Goal: Information Seeking & Learning: Check status

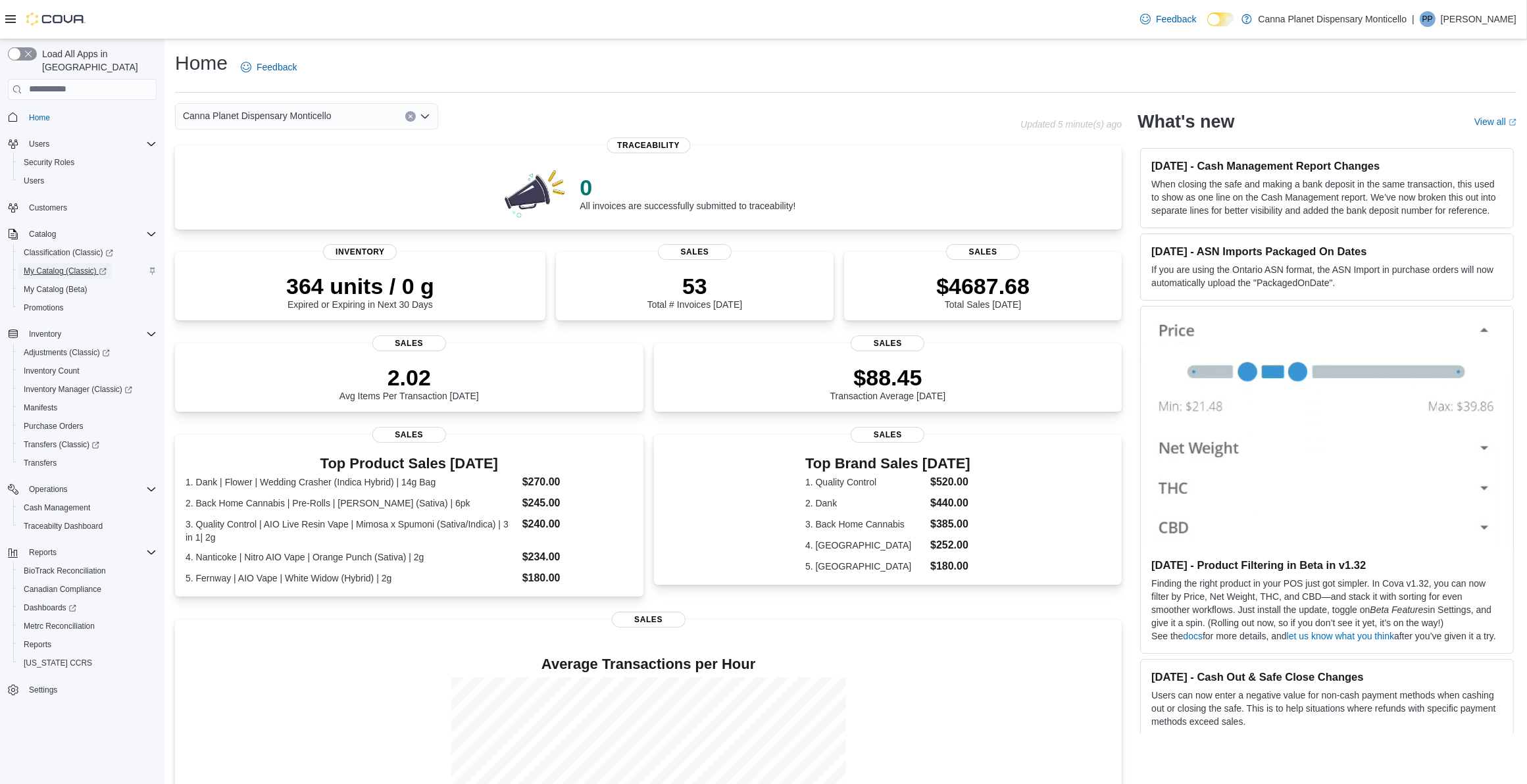
click at [64, 266] on span "My Catalog (Classic)" at bounding box center [65, 270] width 83 height 11
click at [175, 238] on div "0 All invoices are successfully submitted to traceability! Traceability 364 uni…" at bounding box center [649, 518] width 947 height 747
click at [1005, 101] on div "Home Feedback Canna Planet Dispensary Monticello Updated 1 minute(s) ago 0 All …" at bounding box center [846, 471] width 1362 height 864
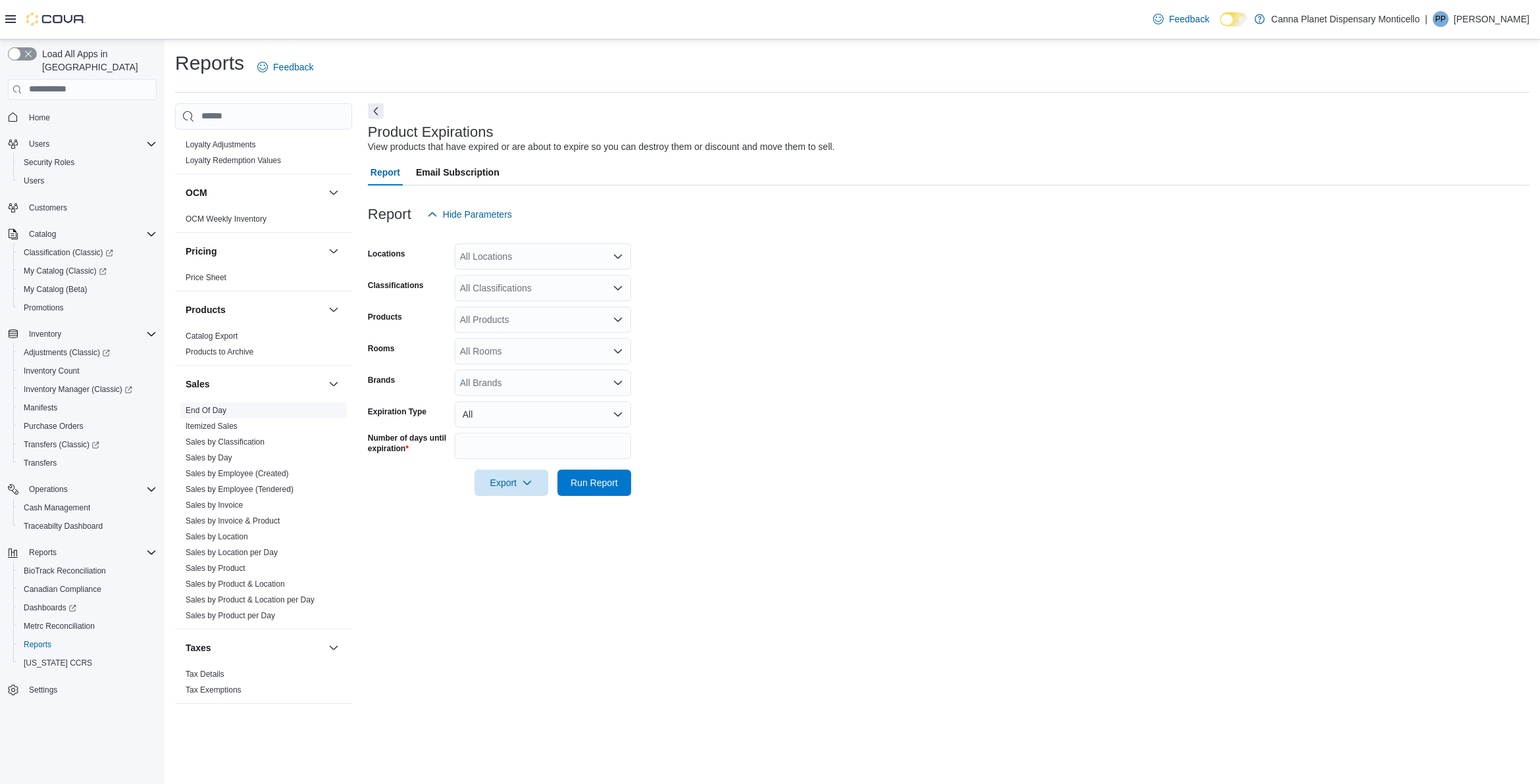
scroll to position [735, 0]
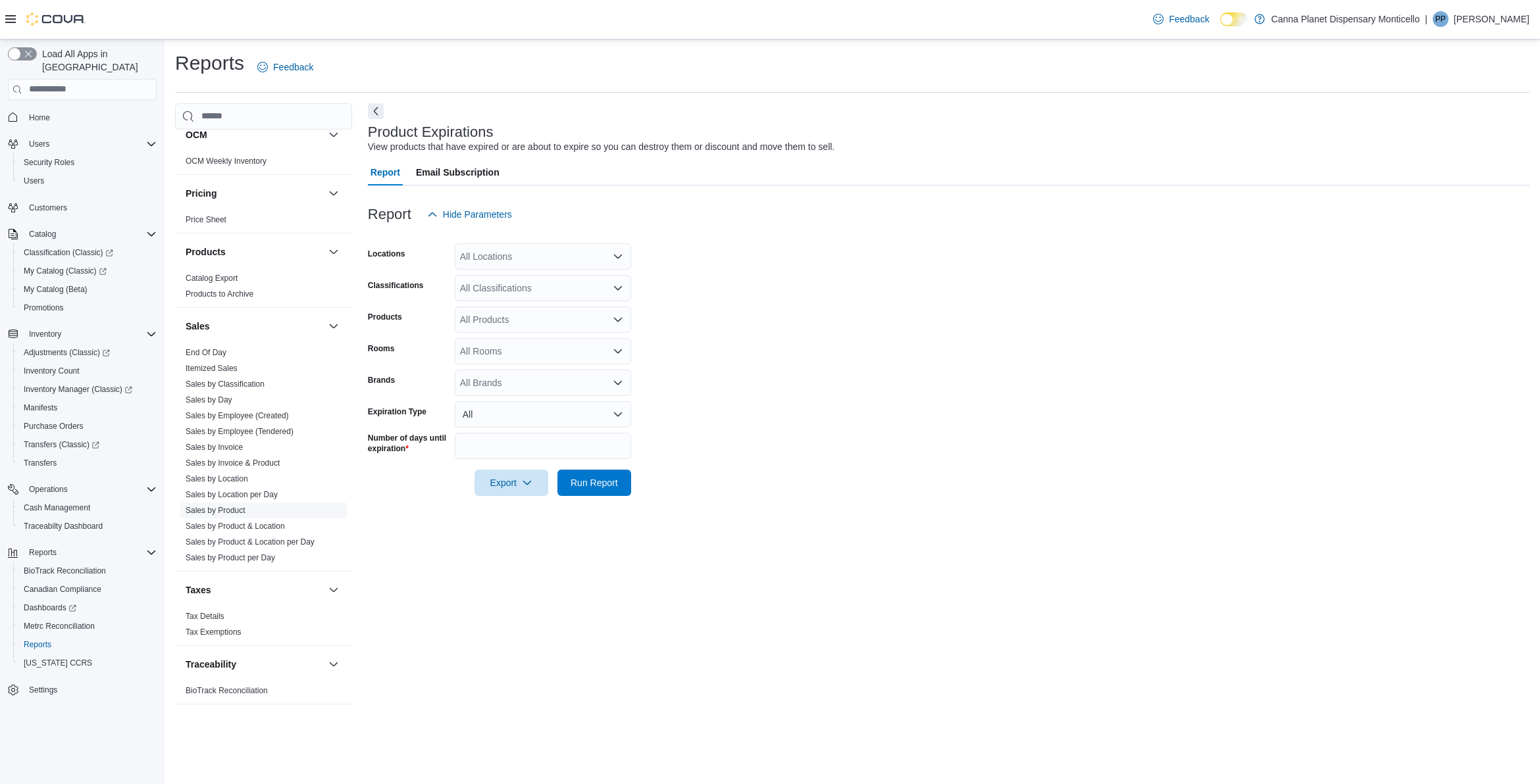
drag, startPoint x: 238, startPoint y: 511, endPoint x: 244, endPoint y: 511, distance: 6.0
click at [238, 511] on link "Sales by Product" at bounding box center [216, 511] width 60 height 10
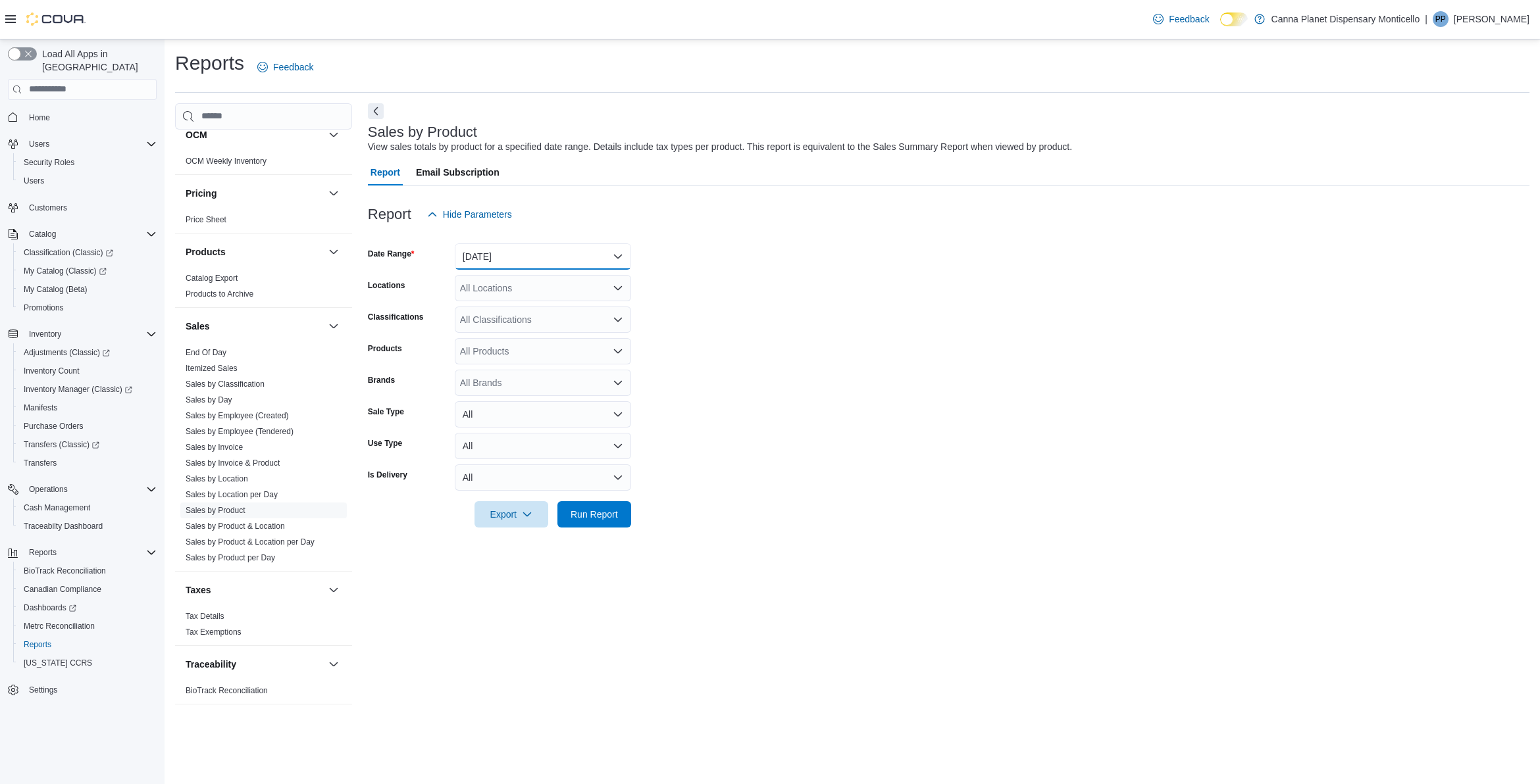
click at [567, 266] on button "Yesterday" at bounding box center [542, 256] width 176 height 26
click at [500, 278] on span "Custom Date" at bounding box center [551, 283] width 150 height 15
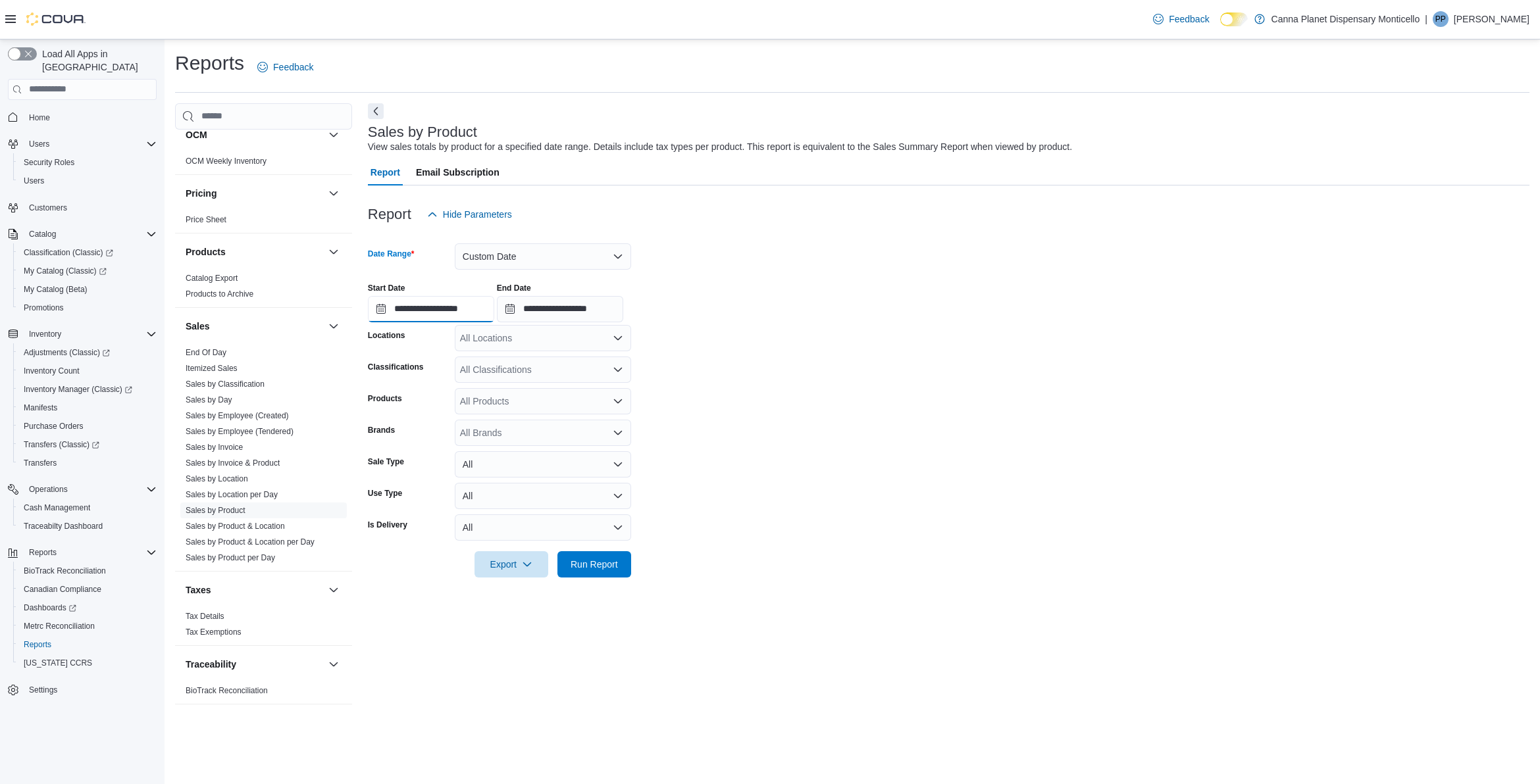
click at [494, 316] on input "**********" at bounding box center [430, 309] width 126 height 26
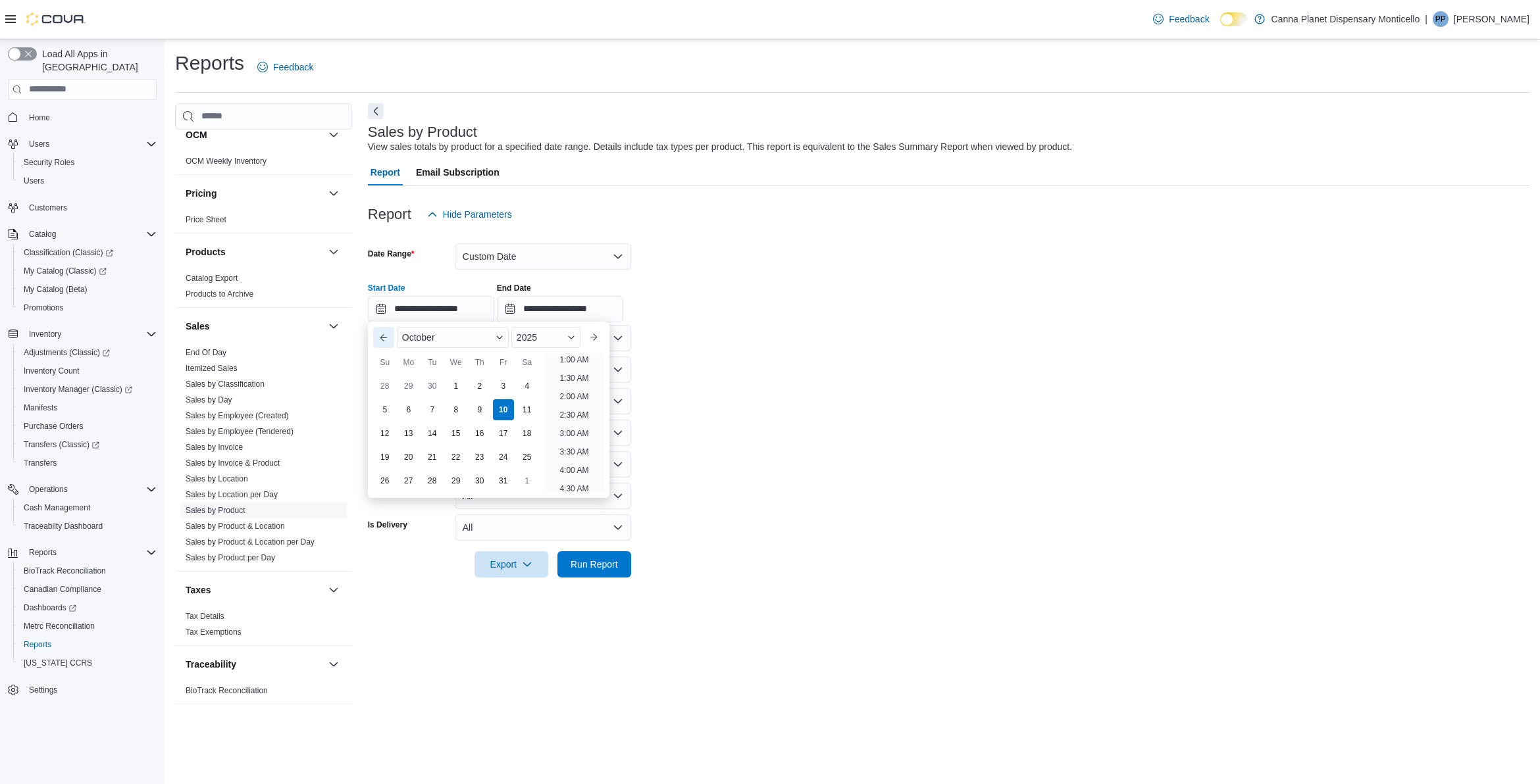
click at [389, 342] on button "Previous Month" at bounding box center [384, 338] width 21 height 21
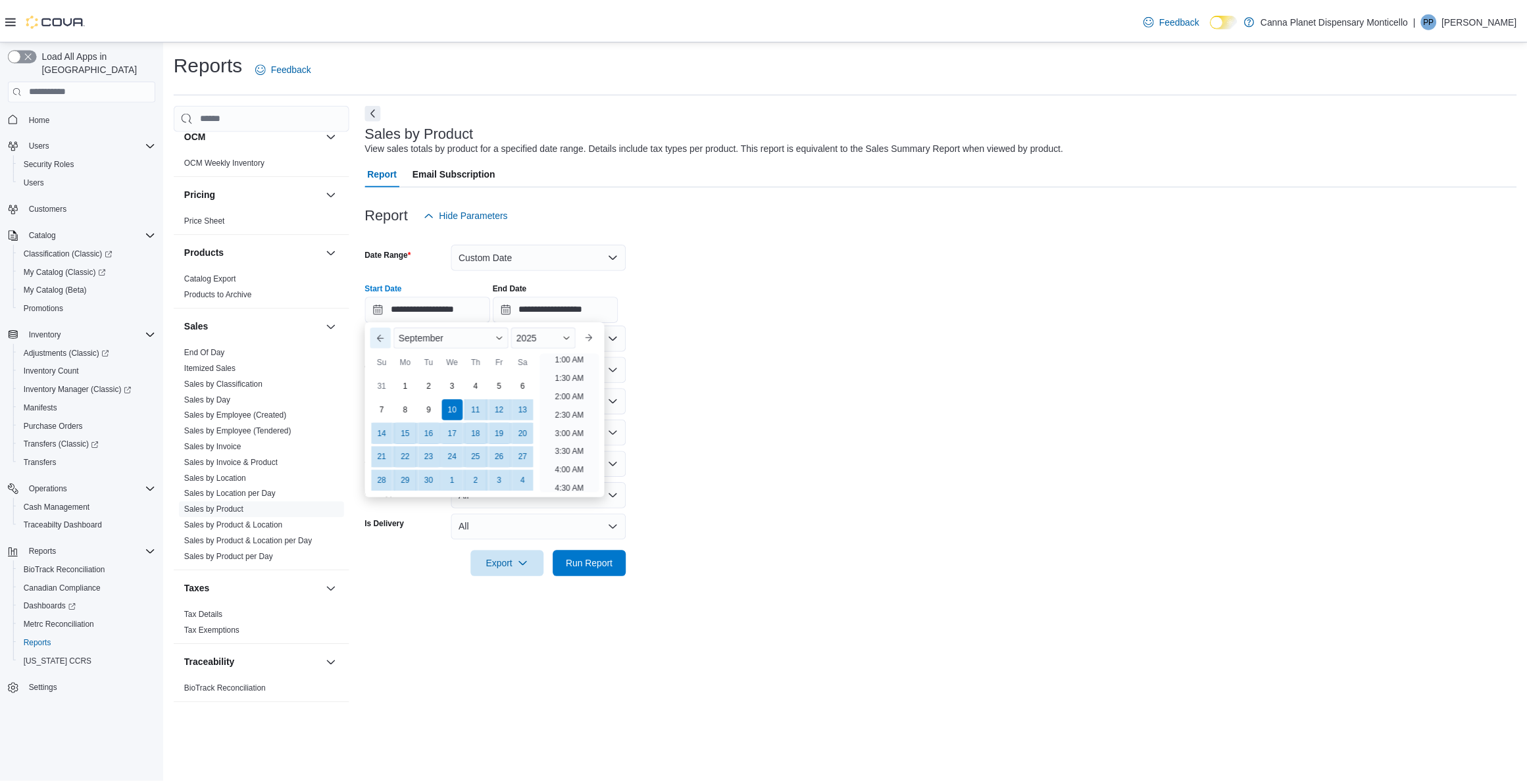
scroll to position [2, 0]
click at [413, 383] on div "1" at bounding box center [408, 387] width 23 height 23
type input "**********"
click at [741, 402] on form "**********" at bounding box center [948, 403] width 1161 height 350
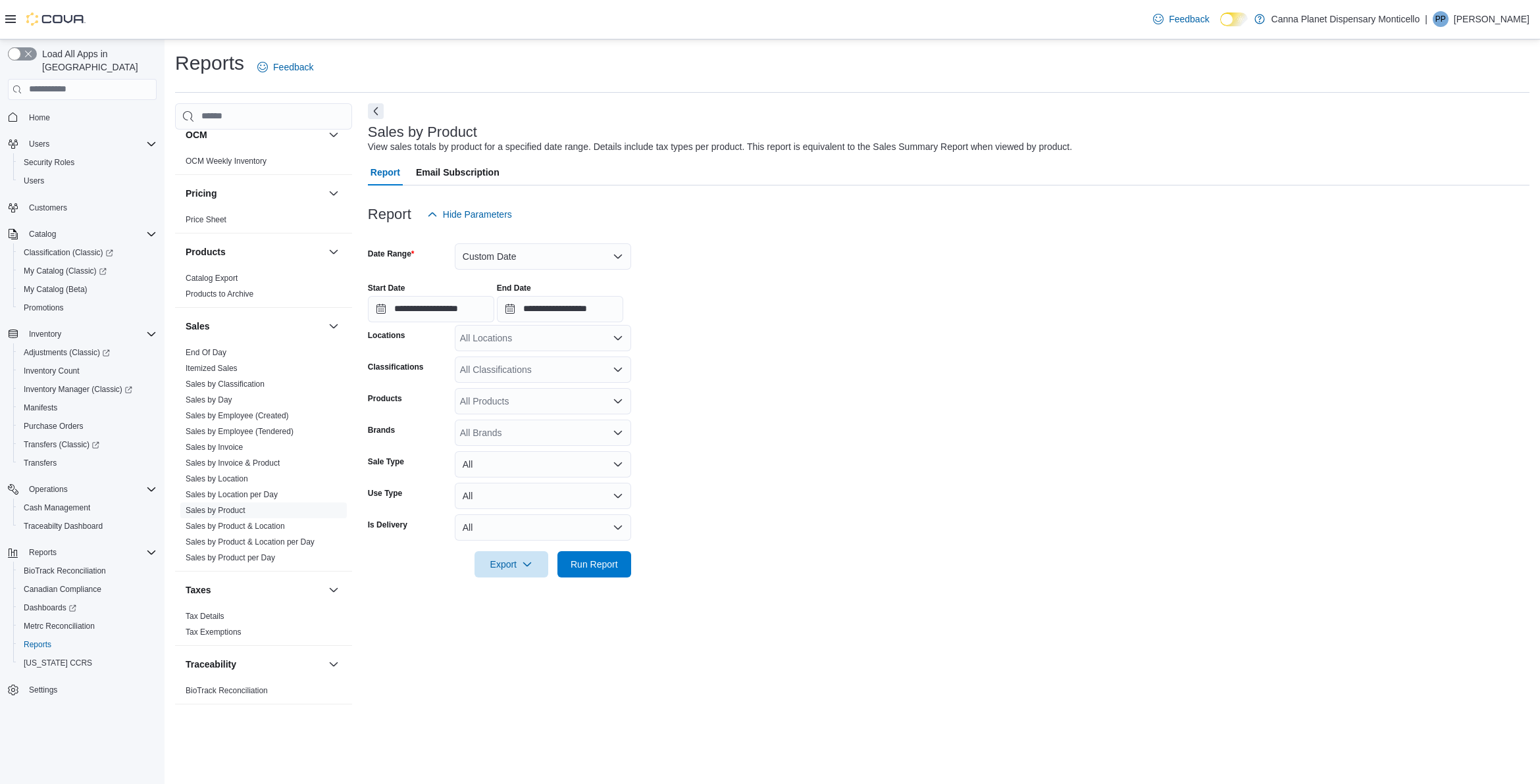
click at [494, 434] on div "All Brands" at bounding box center [542, 432] width 176 height 26
type input "*****"
click at [803, 471] on form "**********" at bounding box center [948, 403] width 1162 height 350
click at [577, 567] on span "Run Report" at bounding box center [594, 564] width 47 height 13
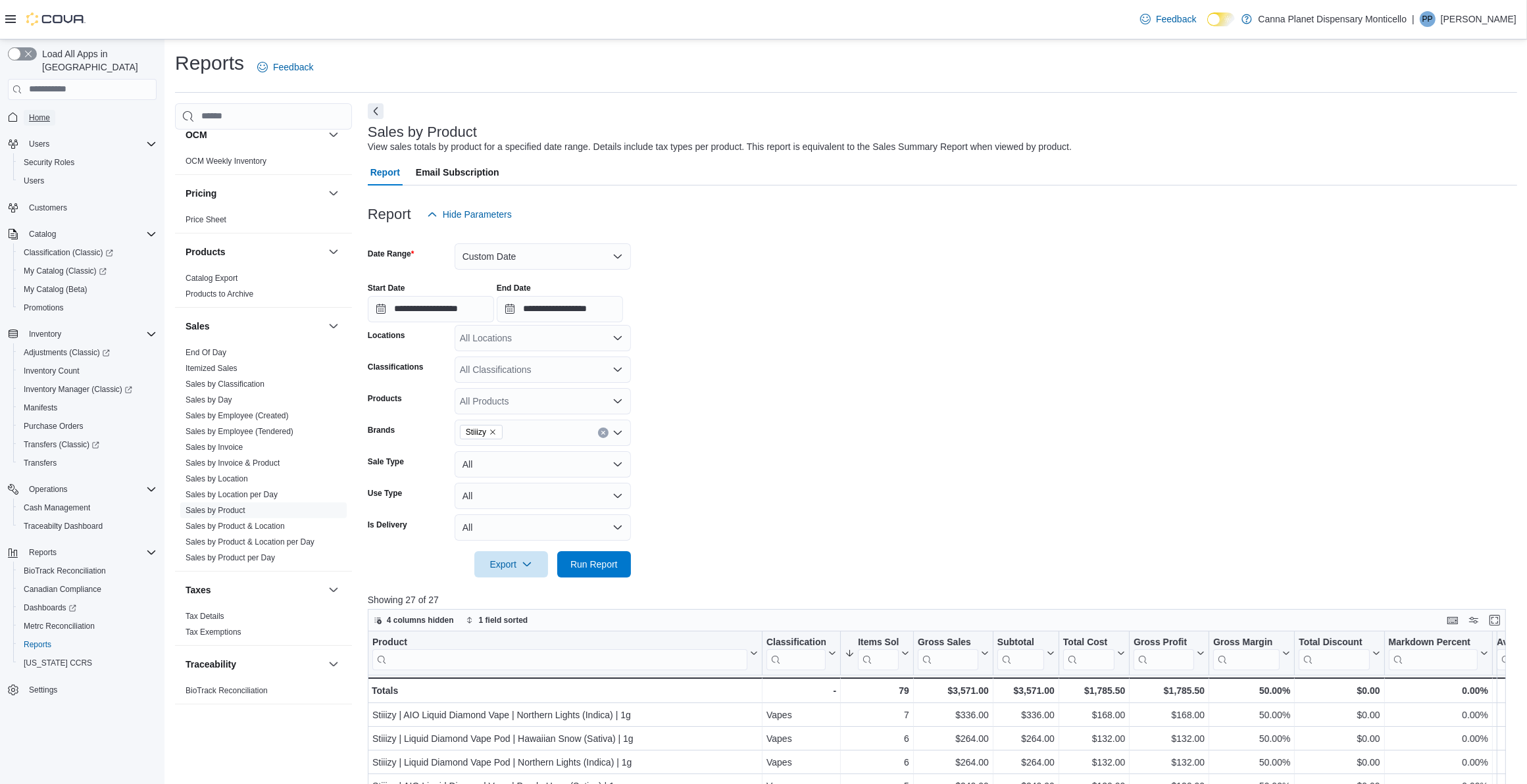
click at [40, 113] on span "Home" at bounding box center [39, 117] width 21 height 11
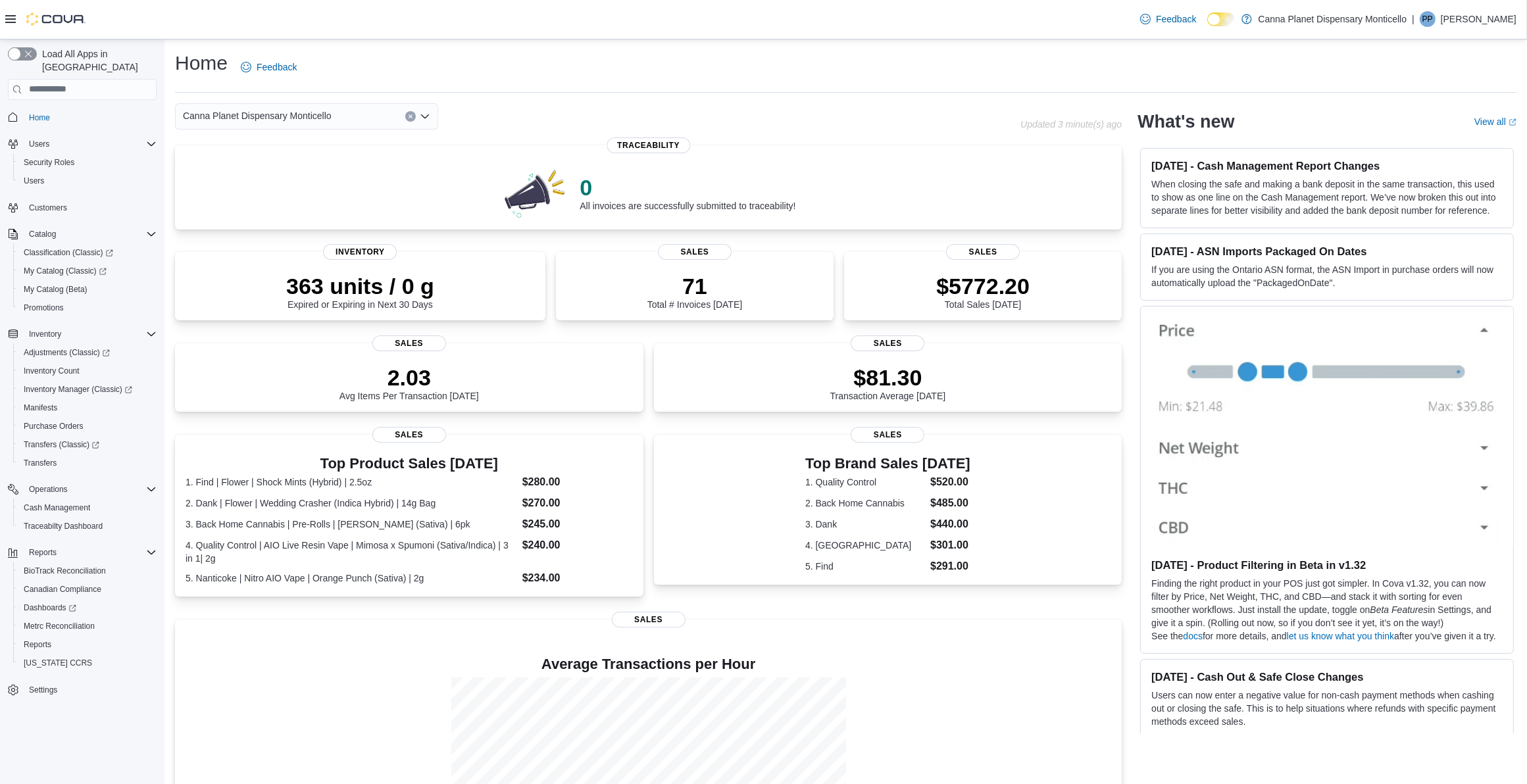
click at [580, 106] on div "Canna Planet Dispensary Monticello" at bounding box center [598, 115] width 846 height 26
click at [440, 107] on div "Canna Planet Dispensary Monticello" at bounding box center [598, 115] width 846 height 26
click at [454, 103] on div "Canna Planet Dispensary Monticello" at bounding box center [598, 115] width 846 height 26
click at [919, 294] on div "$6028.20 Total Sales [DATE]" at bounding box center [982, 288] width 257 height 42
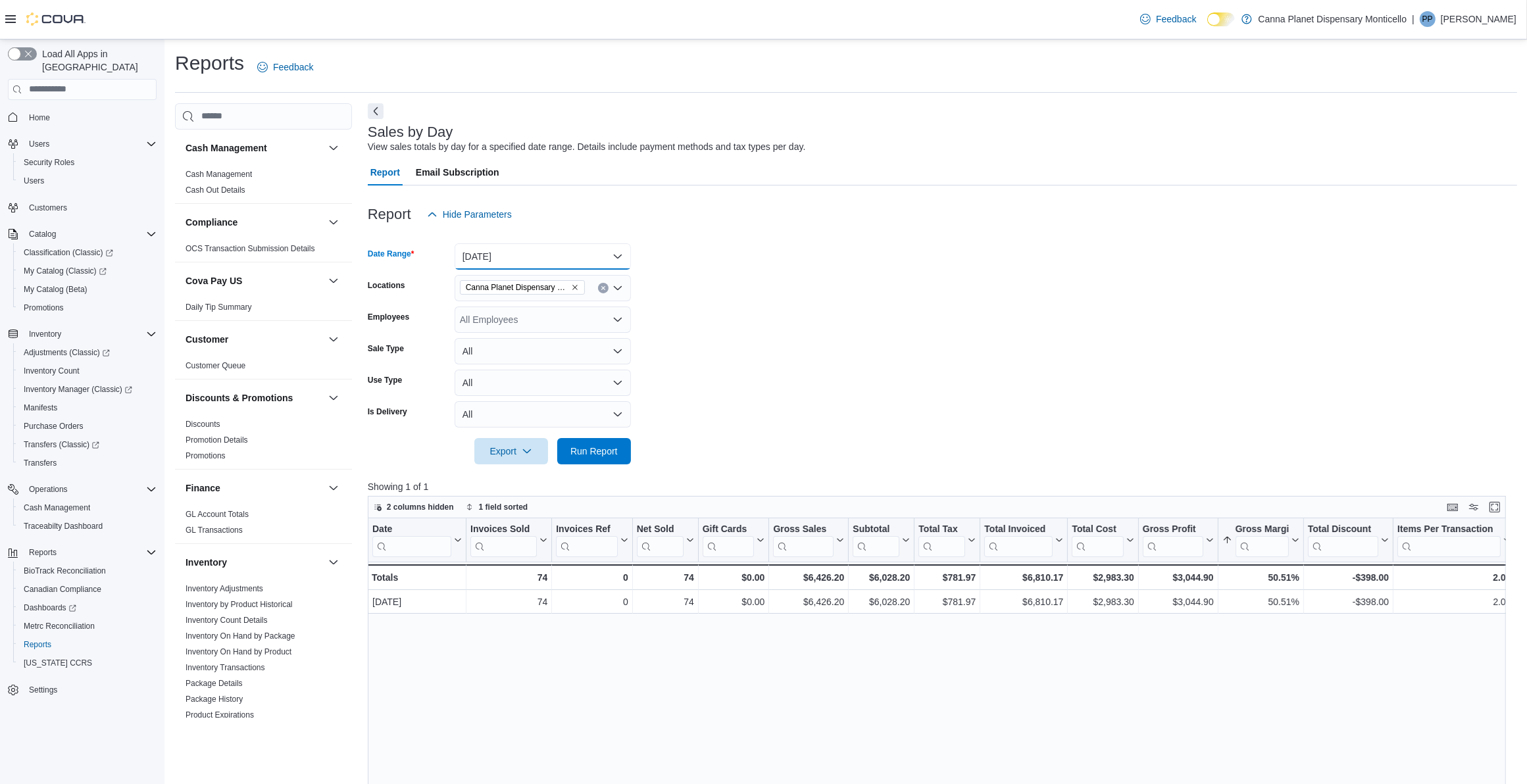
click at [546, 255] on button "Today" at bounding box center [542, 256] width 176 height 26
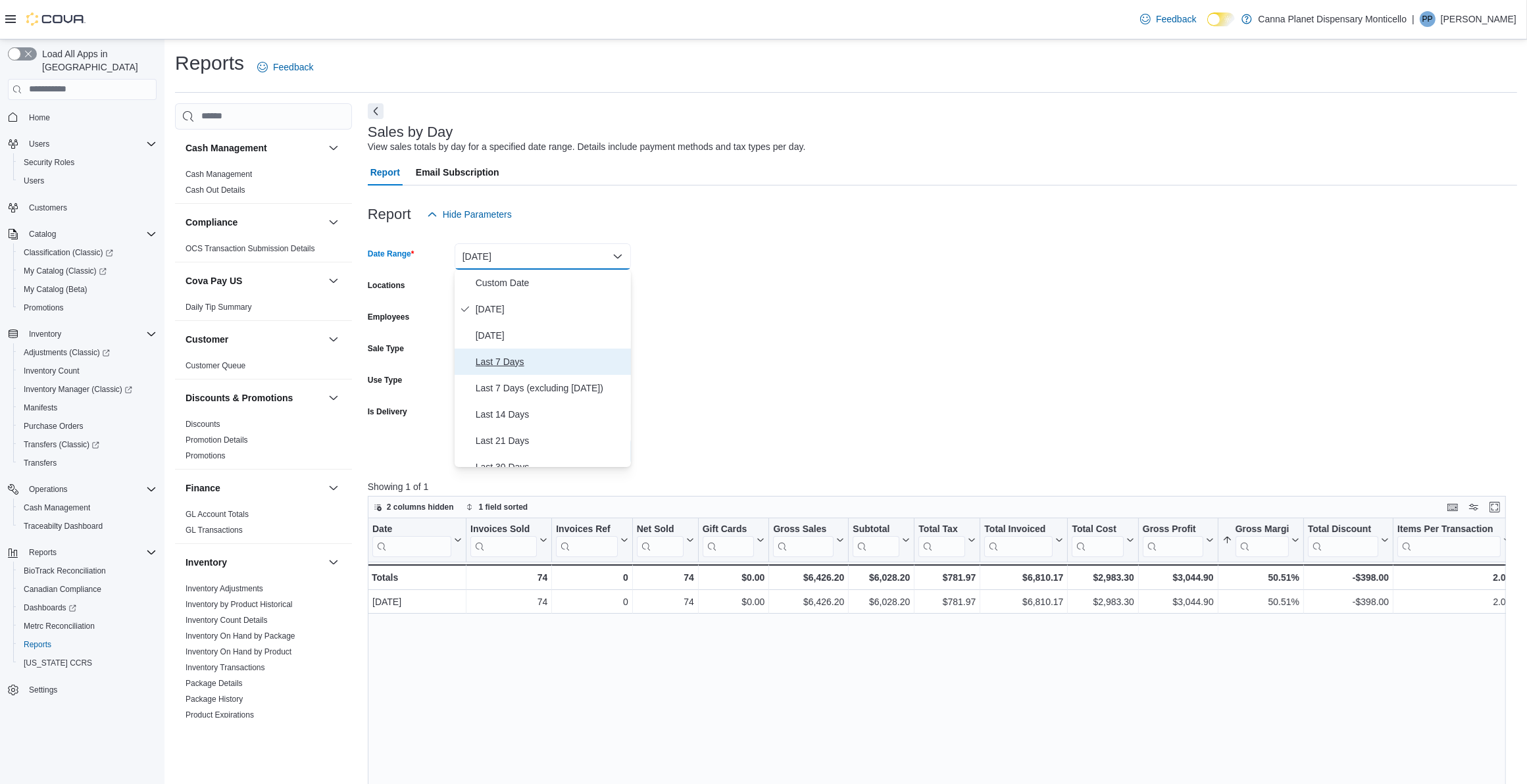
click at [515, 364] on span "Last 7 Days" at bounding box center [550, 362] width 150 height 15
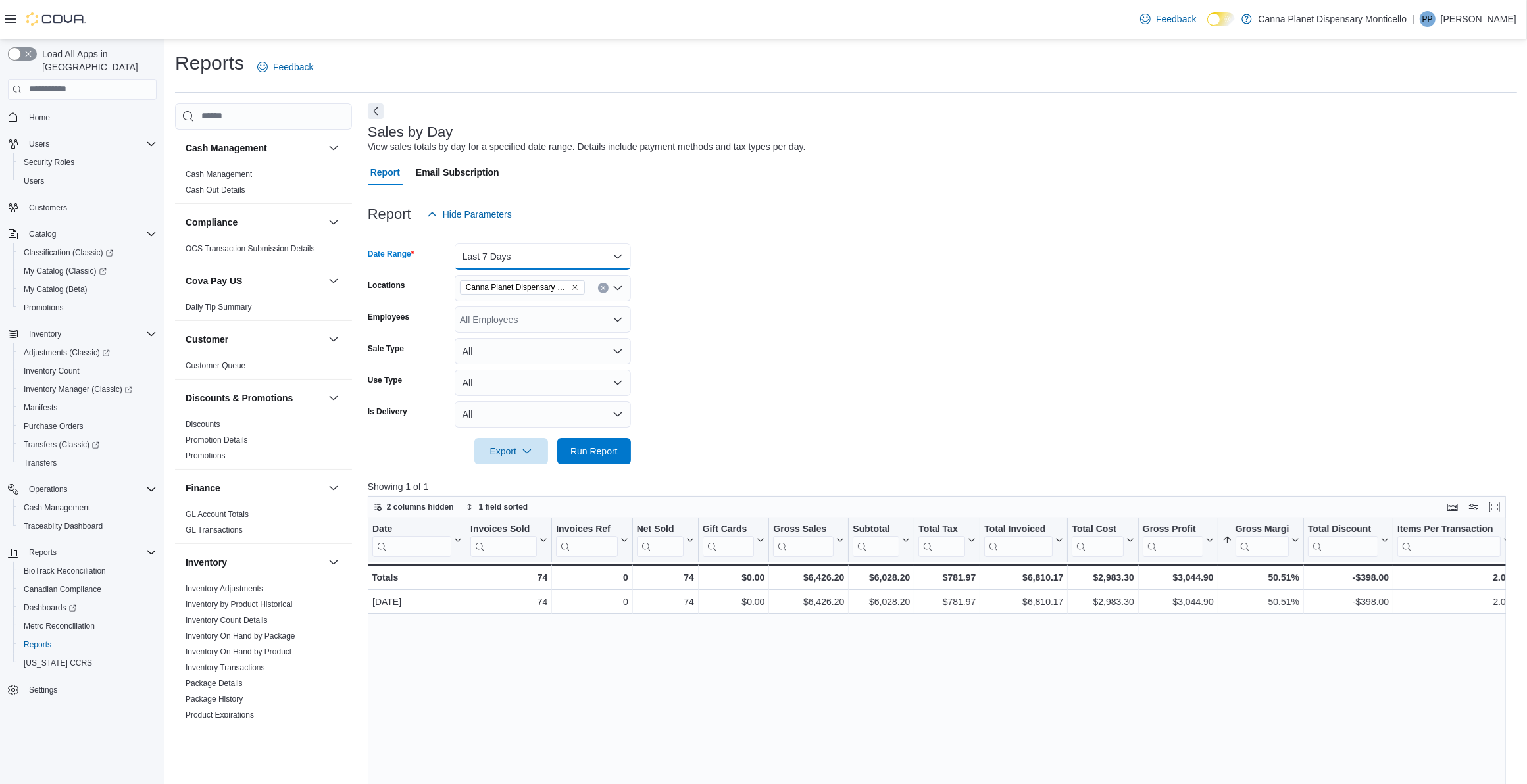
click at [544, 265] on button "Last 7 Days" at bounding box center [542, 256] width 176 height 26
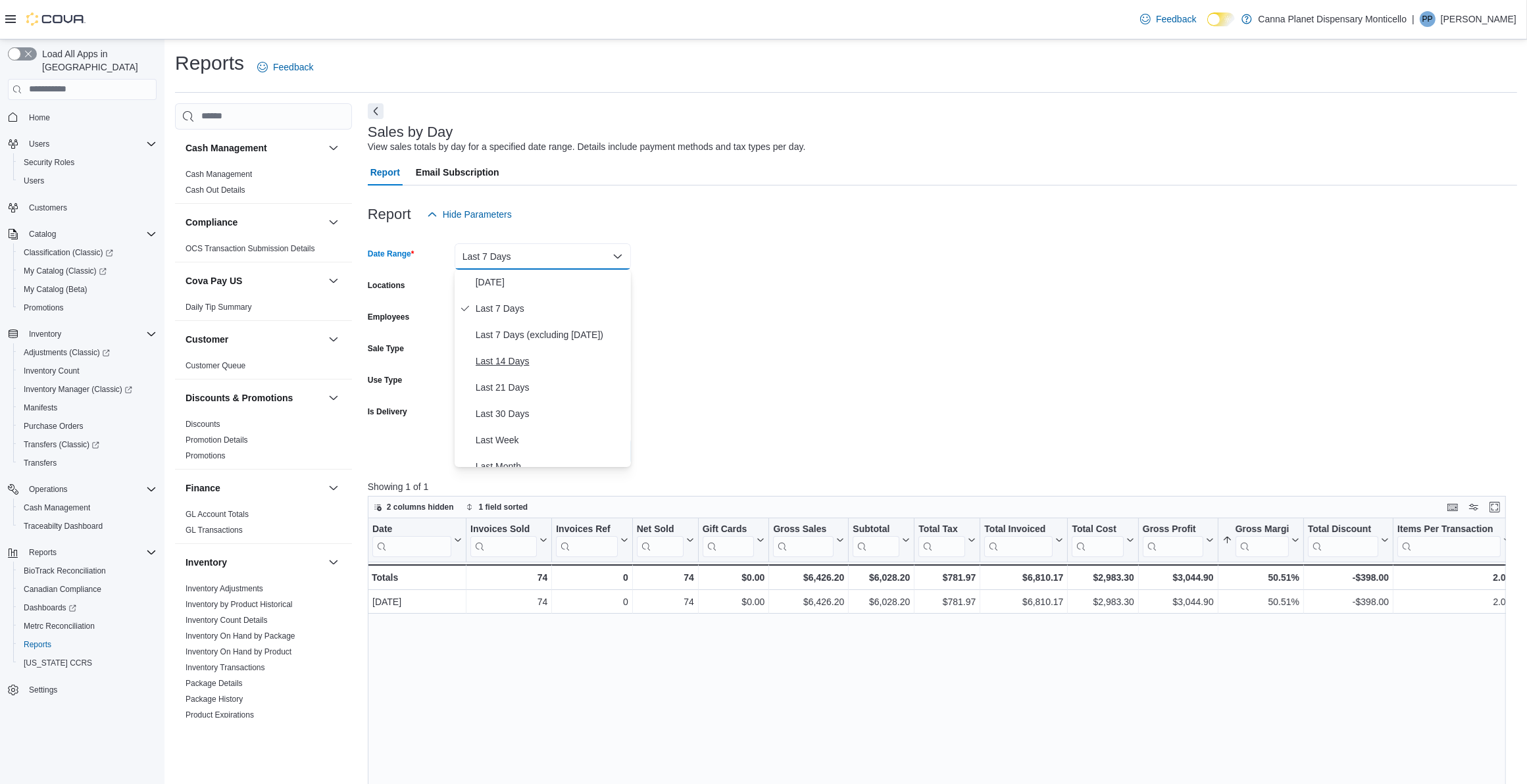
scroll to position [82, 0]
click at [517, 326] on span "Last 14 Days" at bounding box center [550, 332] width 150 height 15
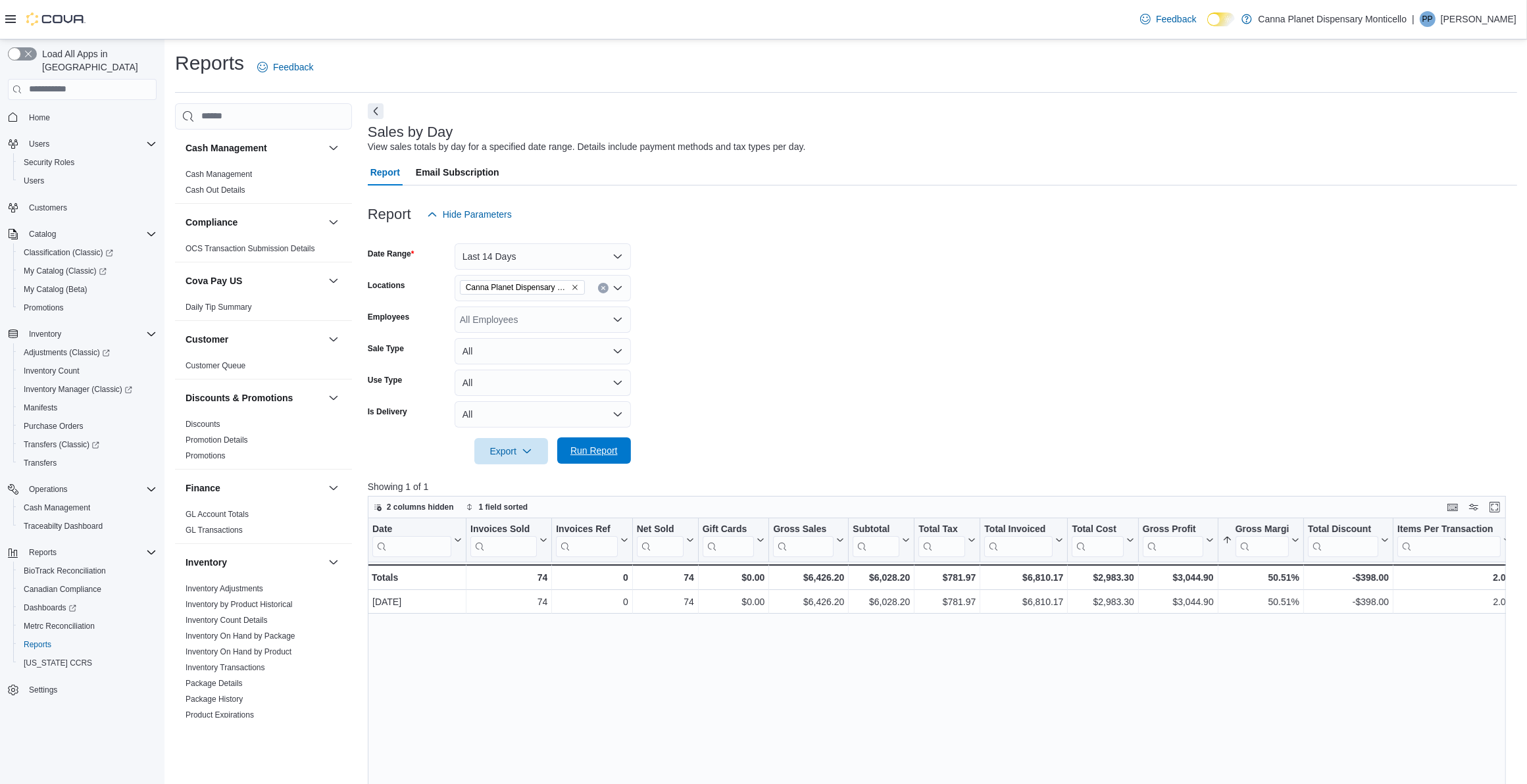
click at [577, 451] on span "Run Report" at bounding box center [594, 450] width 47 height 13
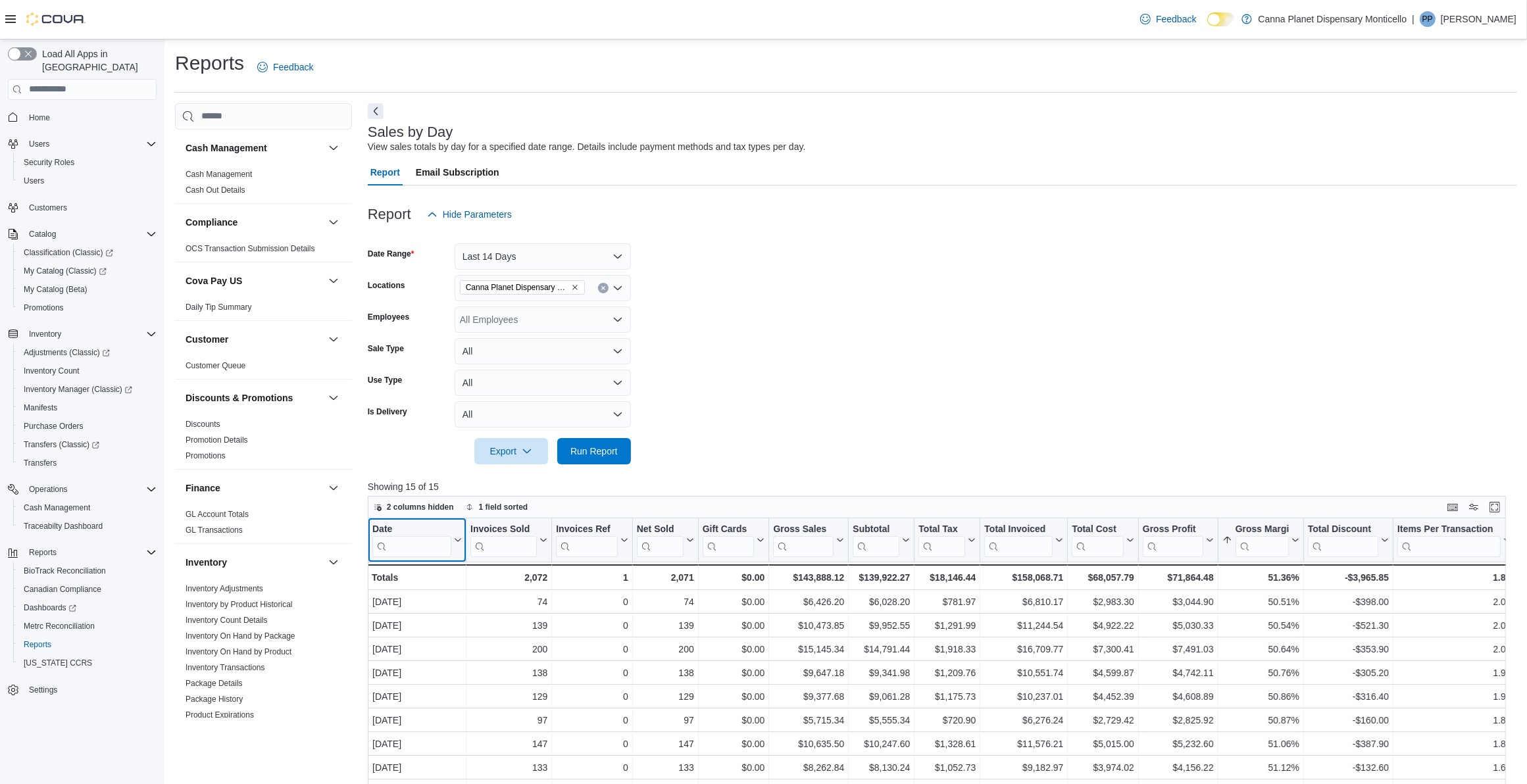
click at [456, 540] on icon at bounding box center [457, 539] width 6 height 3
click at [436, 604] on span "Sort High-Low" at bounding box center [426, 605] width 50 height 11
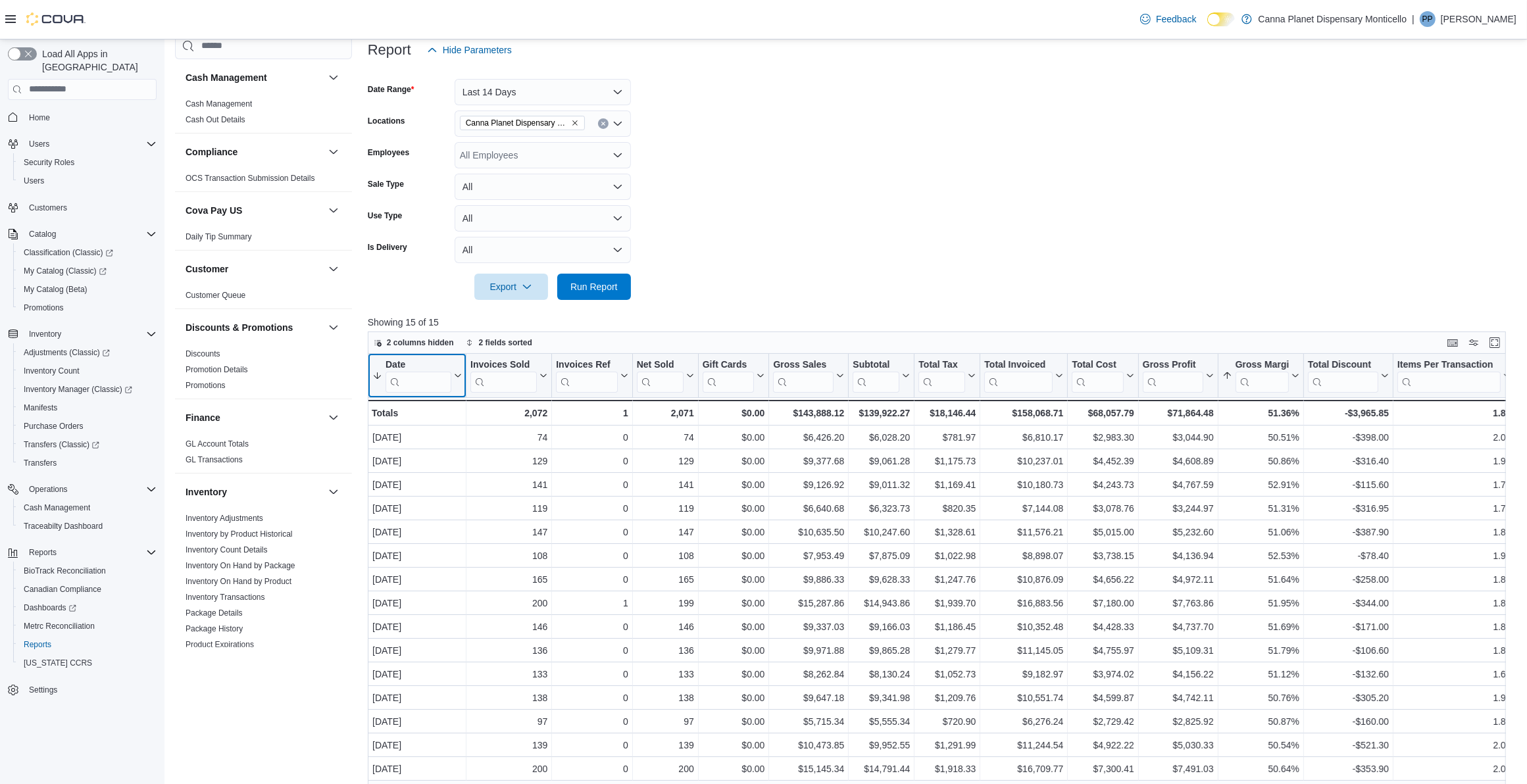
scroll to position [329, 0]
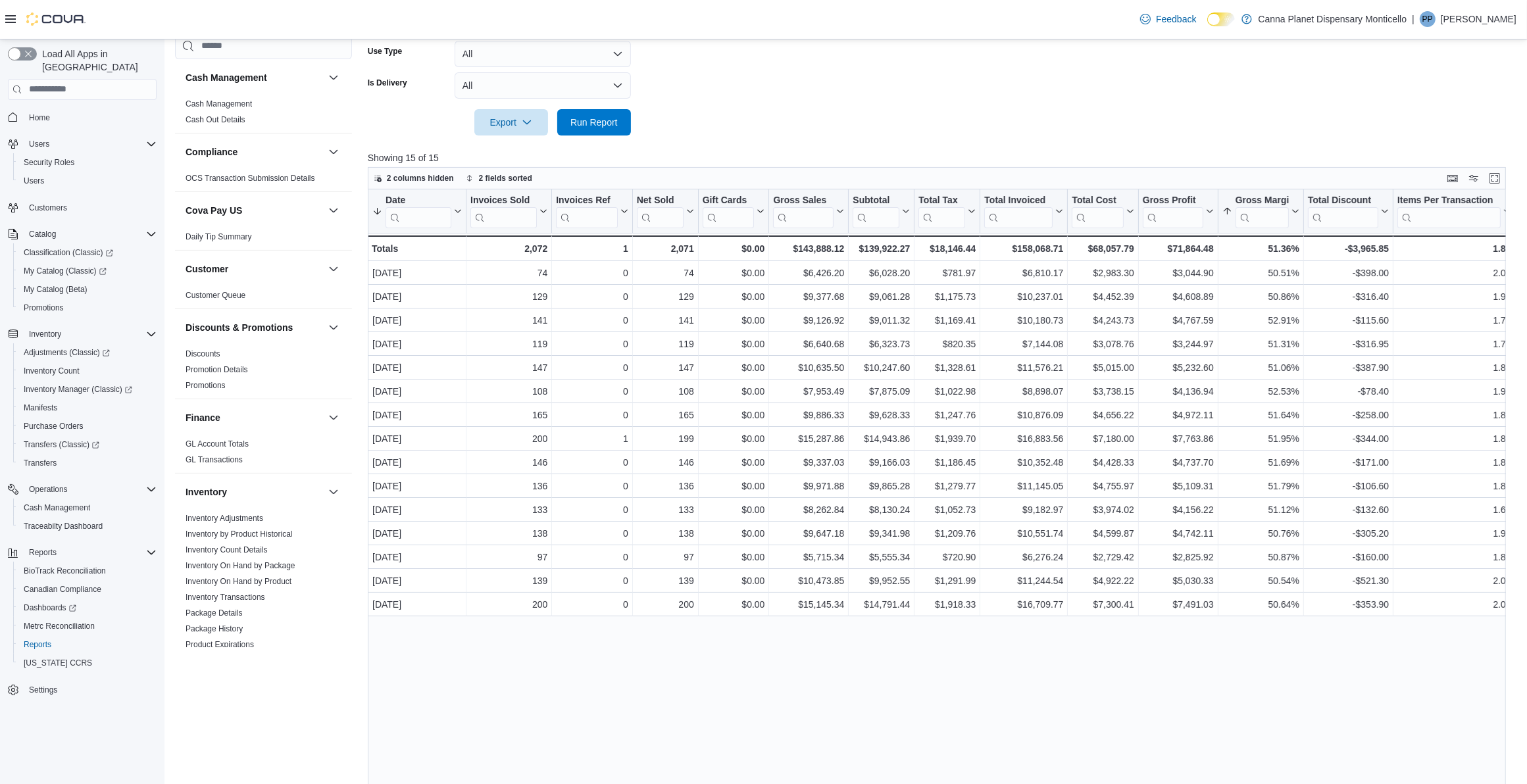
click at [902, 117] on form "Date Range Last 14 Days Locations Canna Planet Dispensary Monticello Employees …" at bounding box center [942, 17] width 1150 height 237
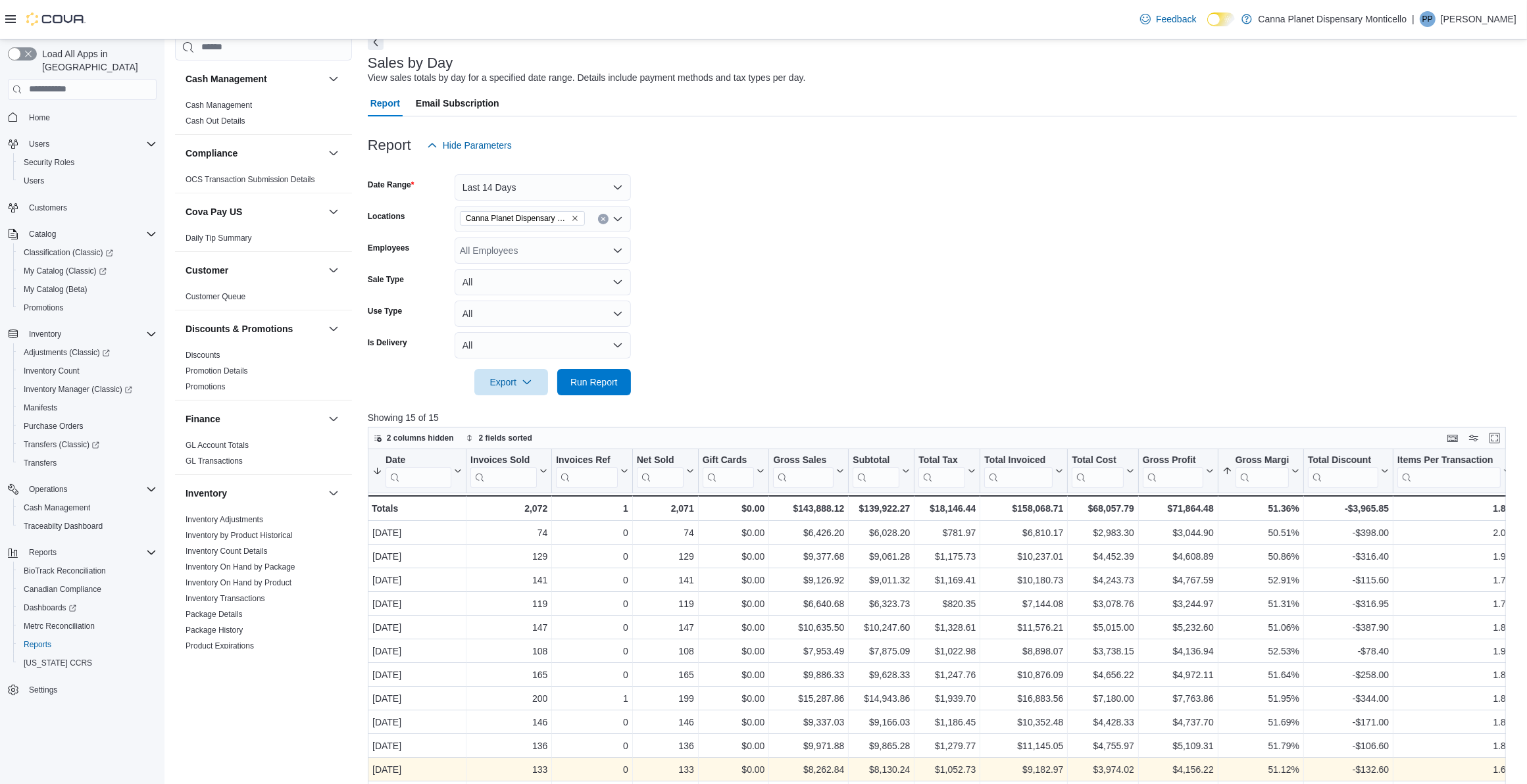
scroll to position [0, 0]
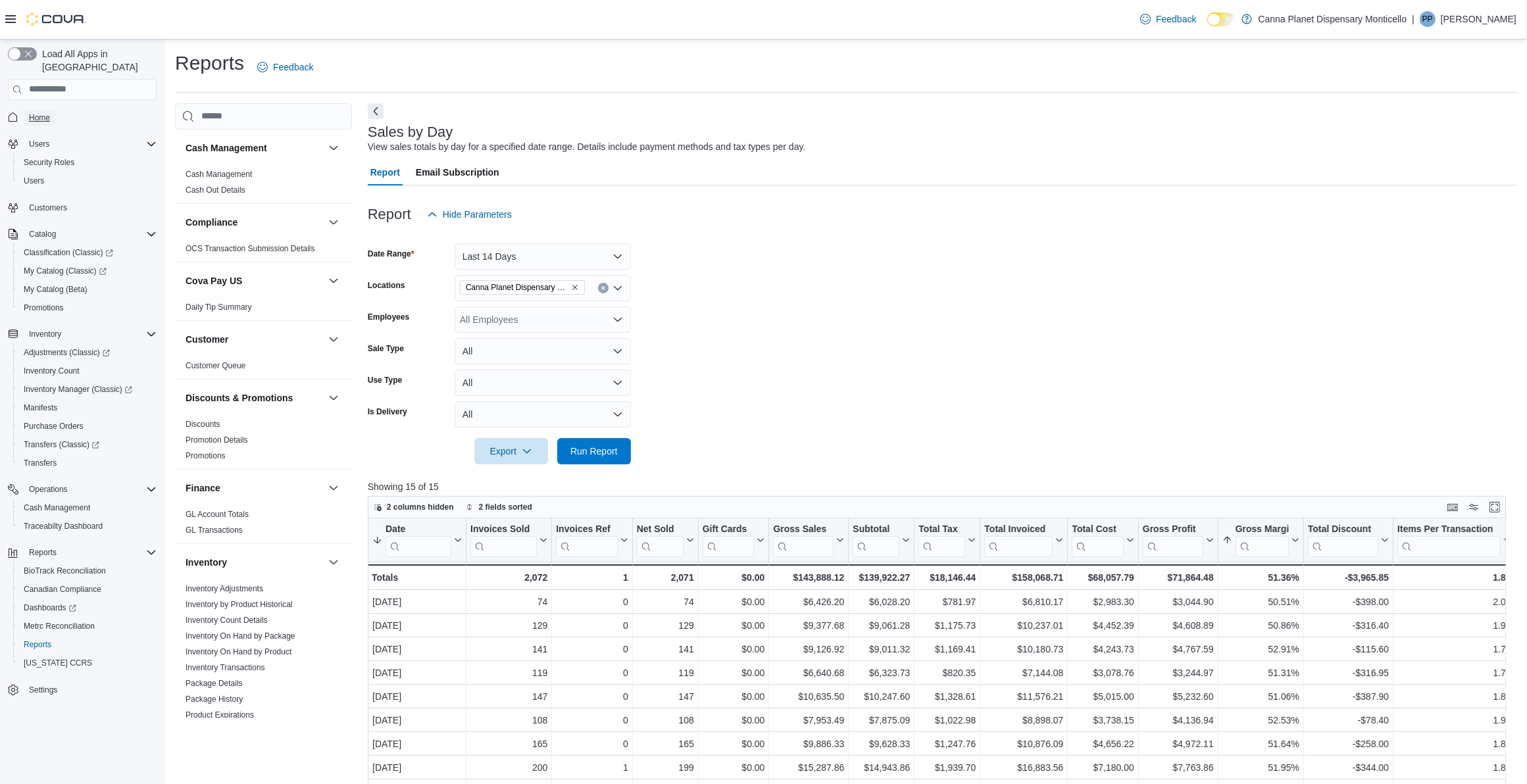
click at [38, 110] on span "Home" at bounding box center [39, 117] width 21 height 15
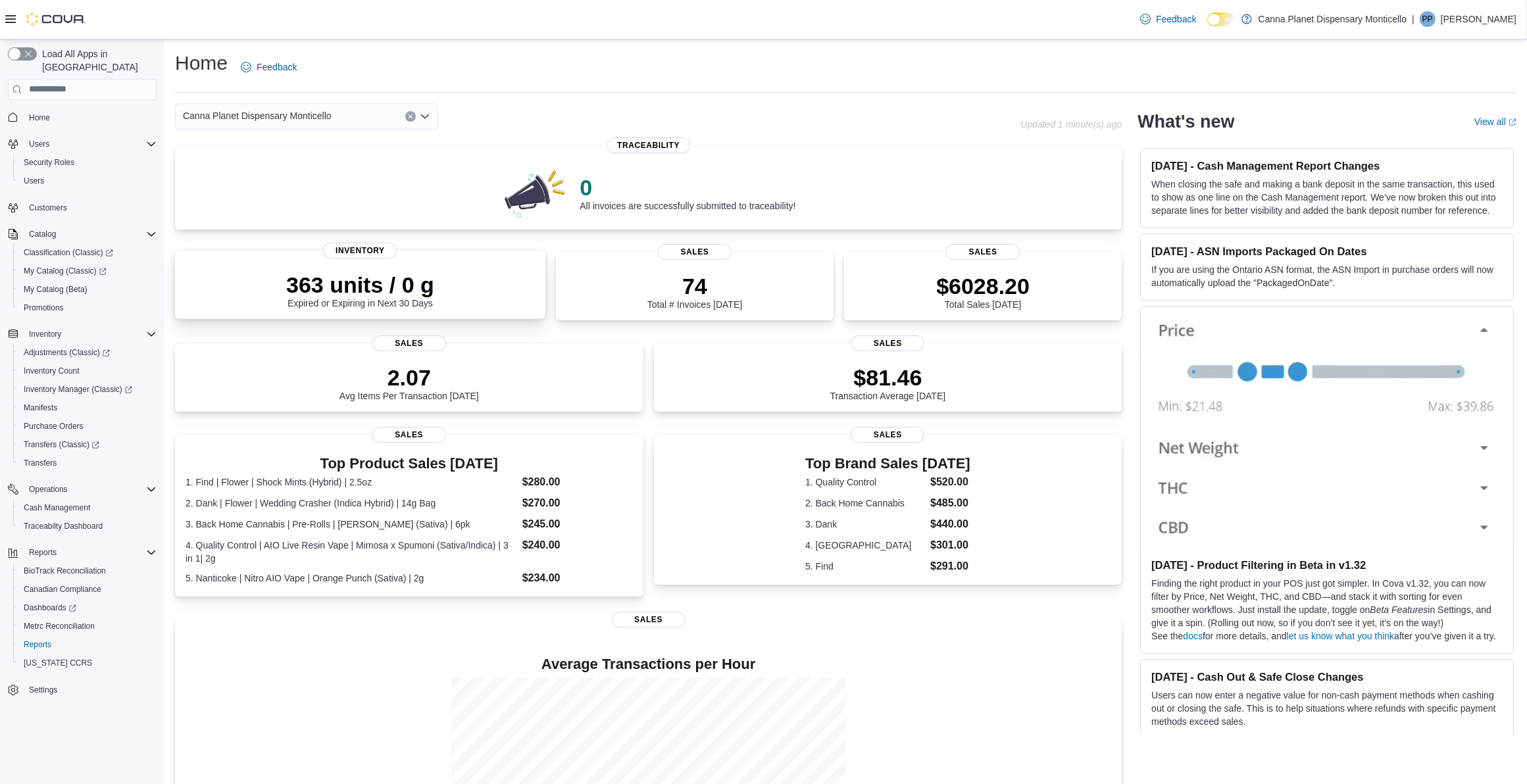
click at [461, 273] on div "363 units / 0 g Expired or Expiring in Next 30 Days" at bounding box center [360, 288] width 349 height 42
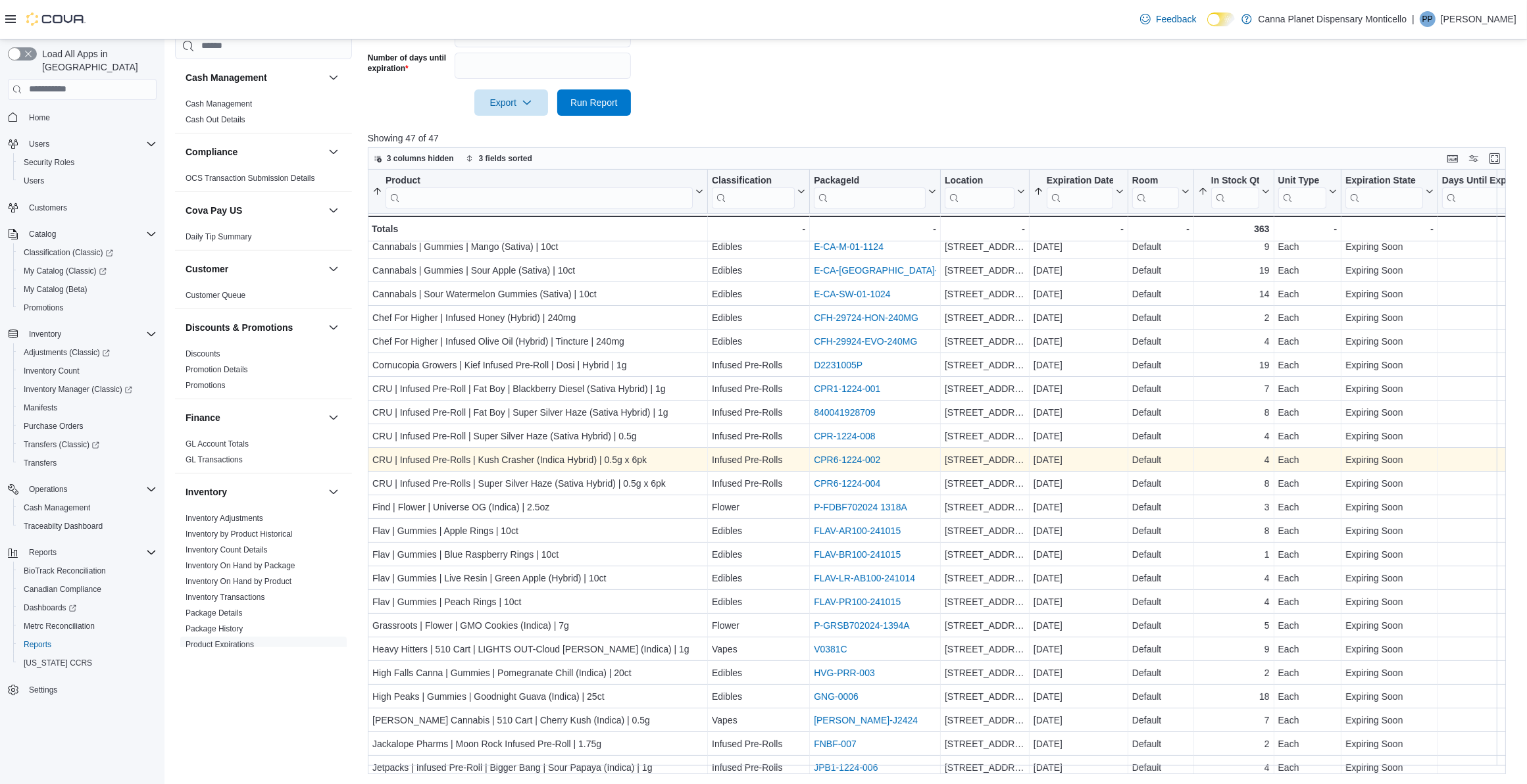
scroll to position [82, 0]
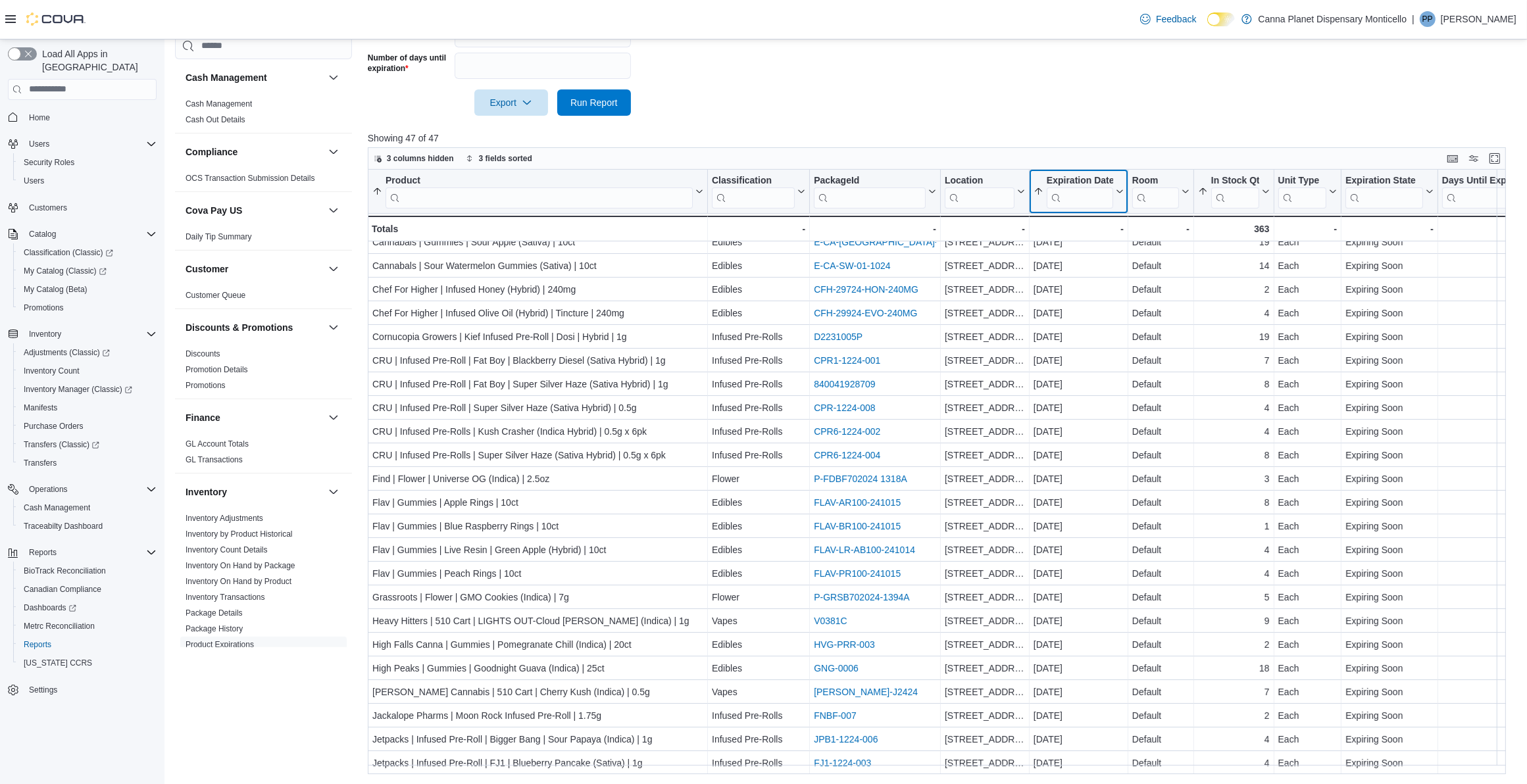
click at [1113, 198] on button "Expiration Date" at bounding box center [1079, 190] width 90 height 34
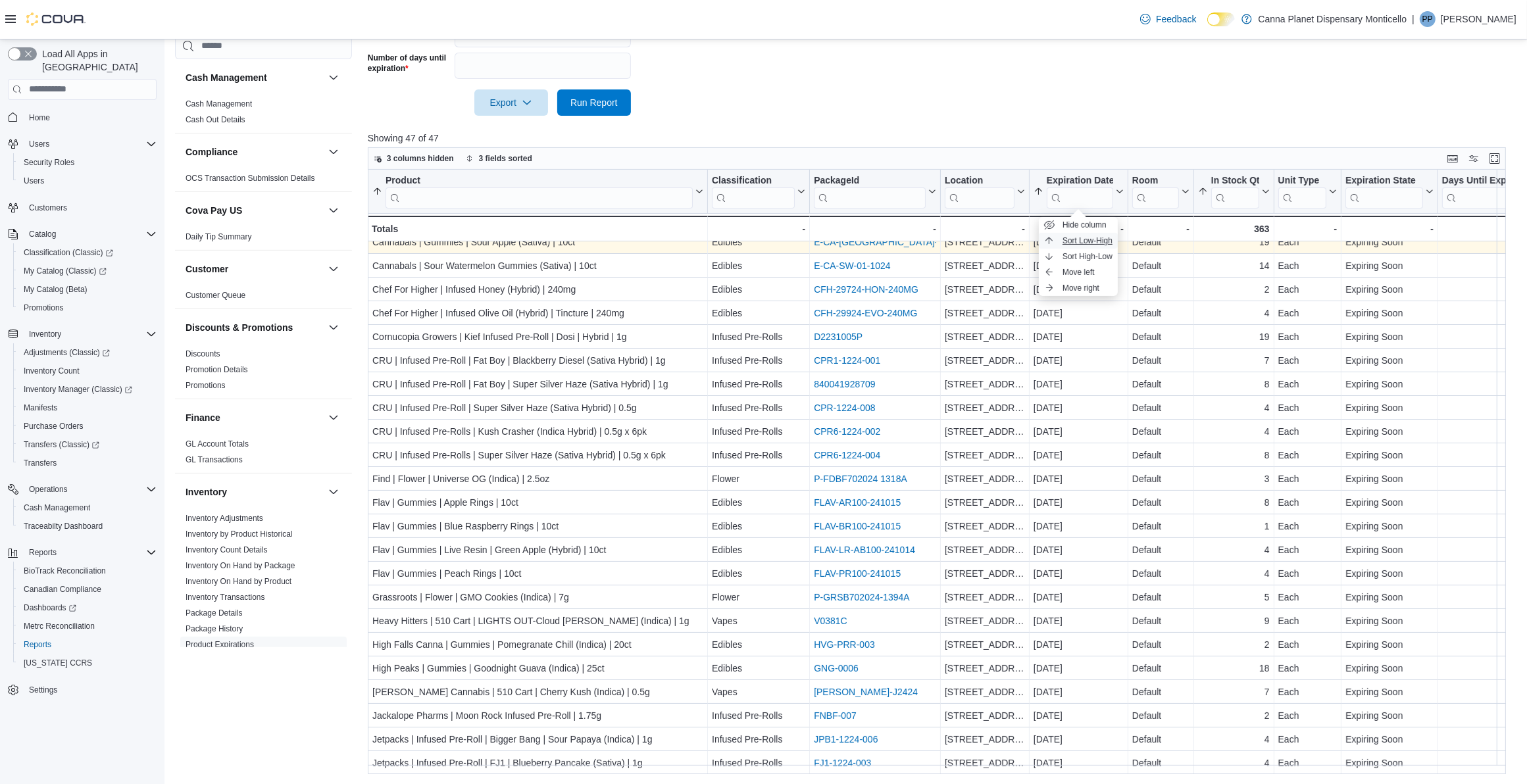
click at [1082, 242] on span "Sort Low-High" at bounding box center [1087, 240] width 50 height 11
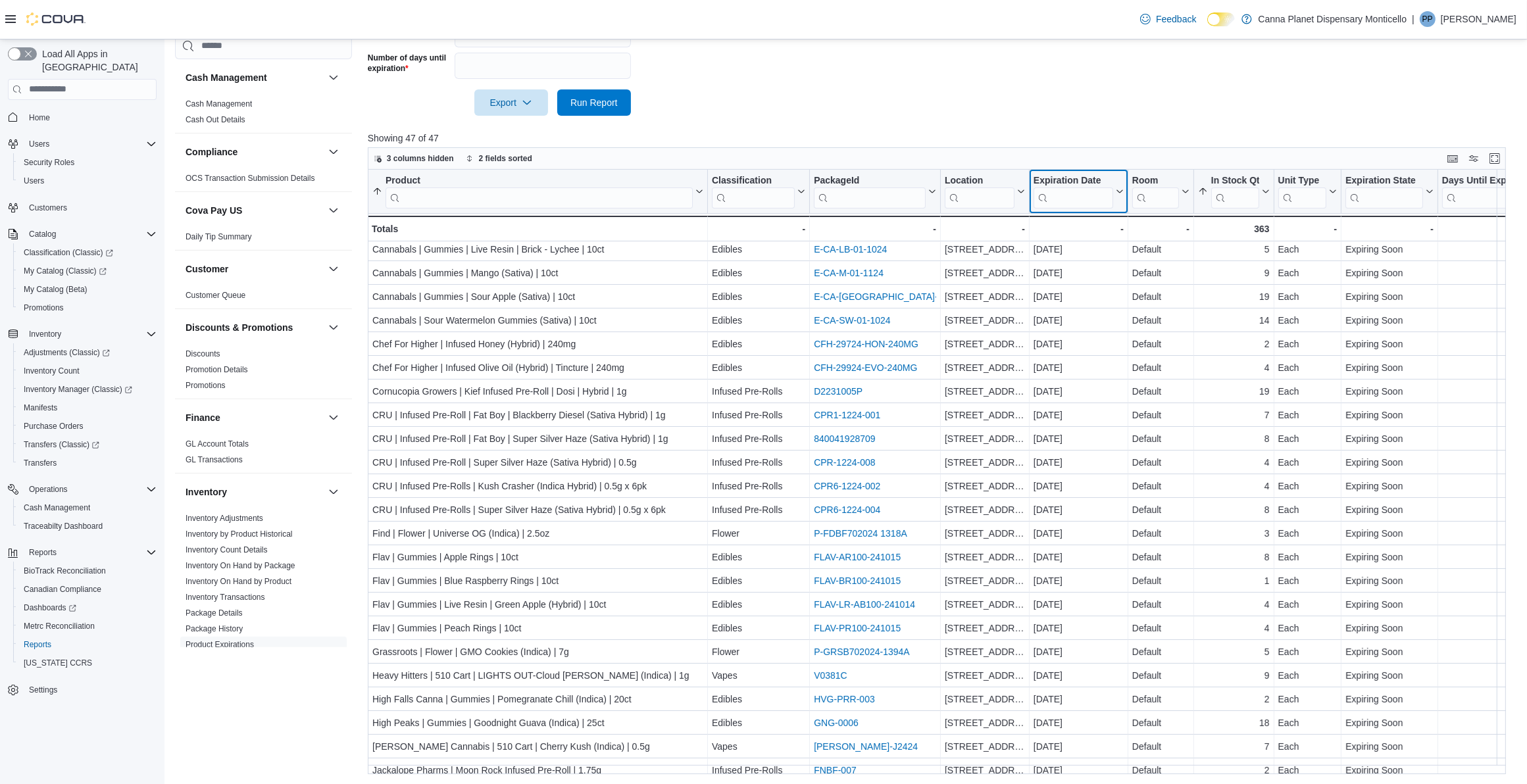
scroll to position [0, 0]
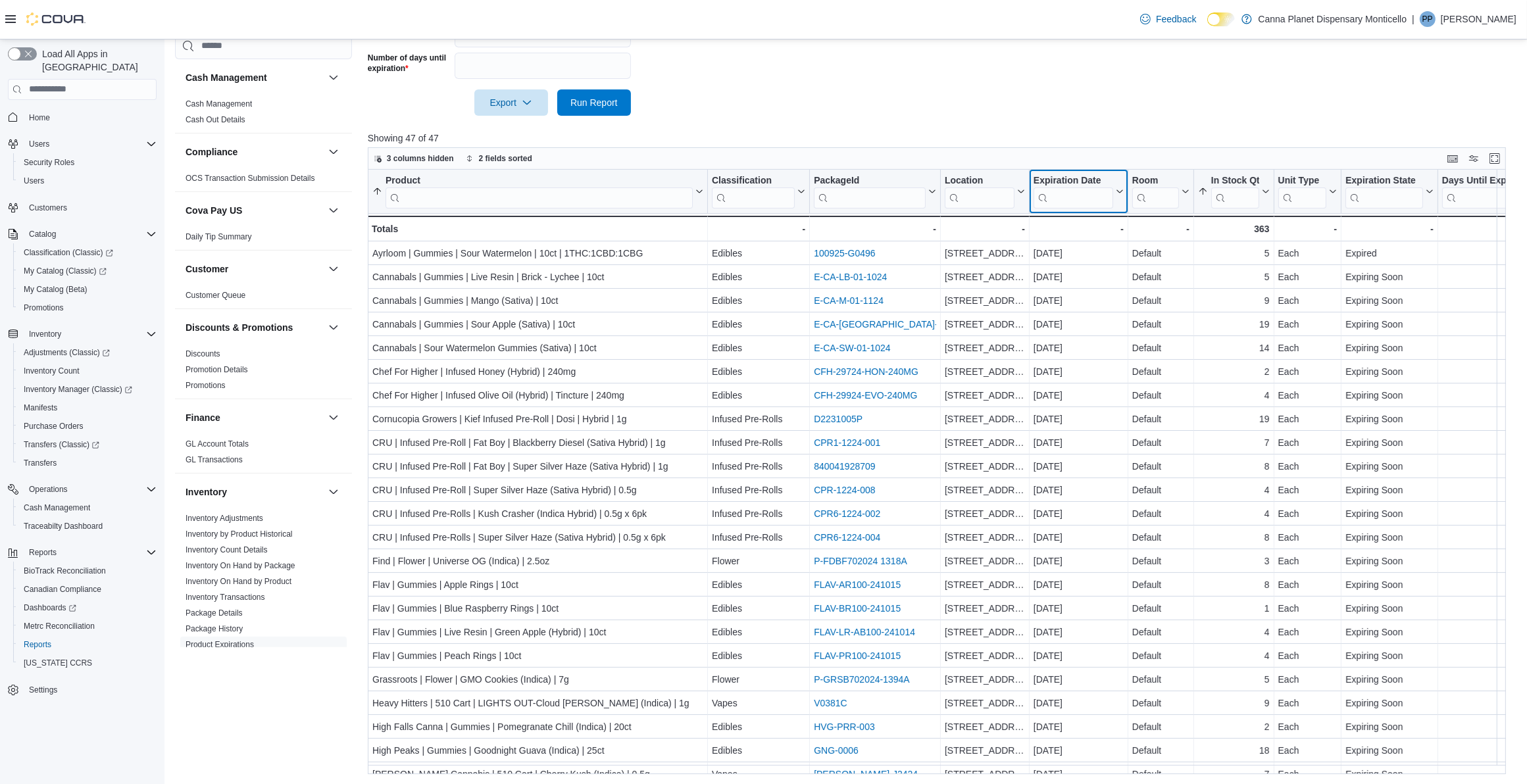
click at [1113, 192] on icon at bounding box center [1118, 191] width 11 height 8
click at [1104, 238] on span "Sort Low-High" at bounding box center [1087, 240] width 50 height 11
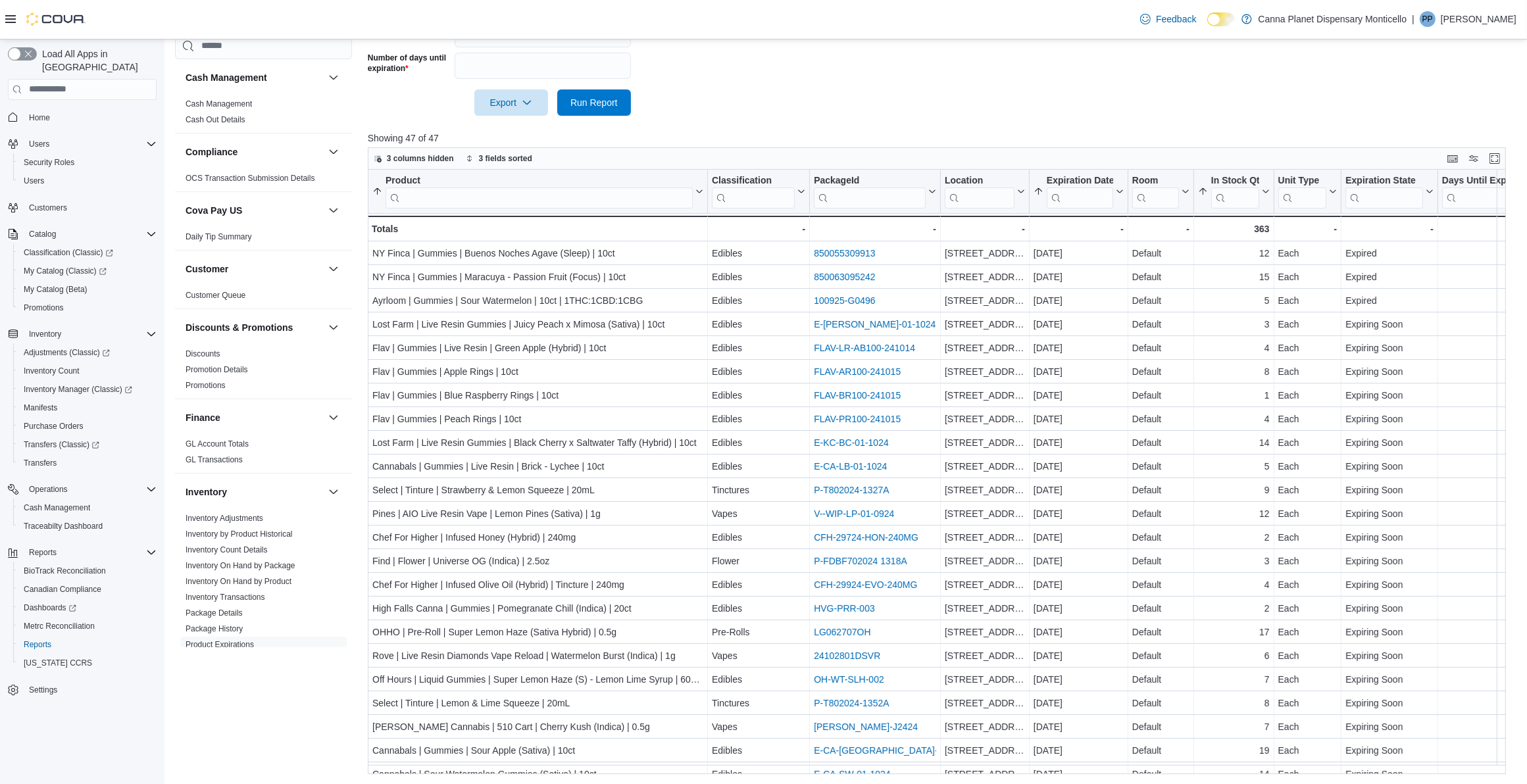
click at [1104, 126] on div at bounding box center [942, 123] width 1150 height 15
click at [1091, 149] on div "3 columns hidden 3 fields sorted" at bounding box center [936, 158] width 1138 height 22
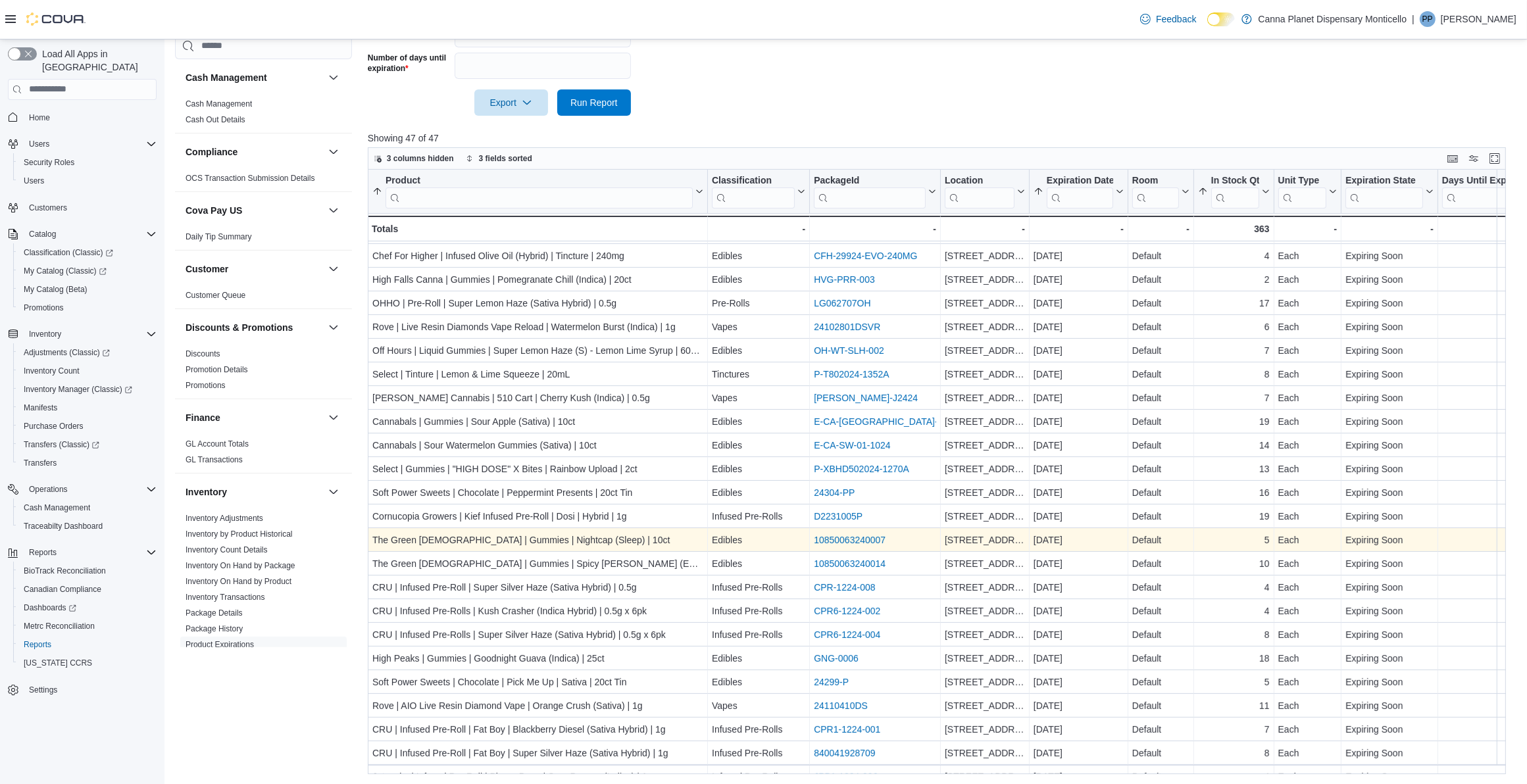
scroll to position [588, 0]
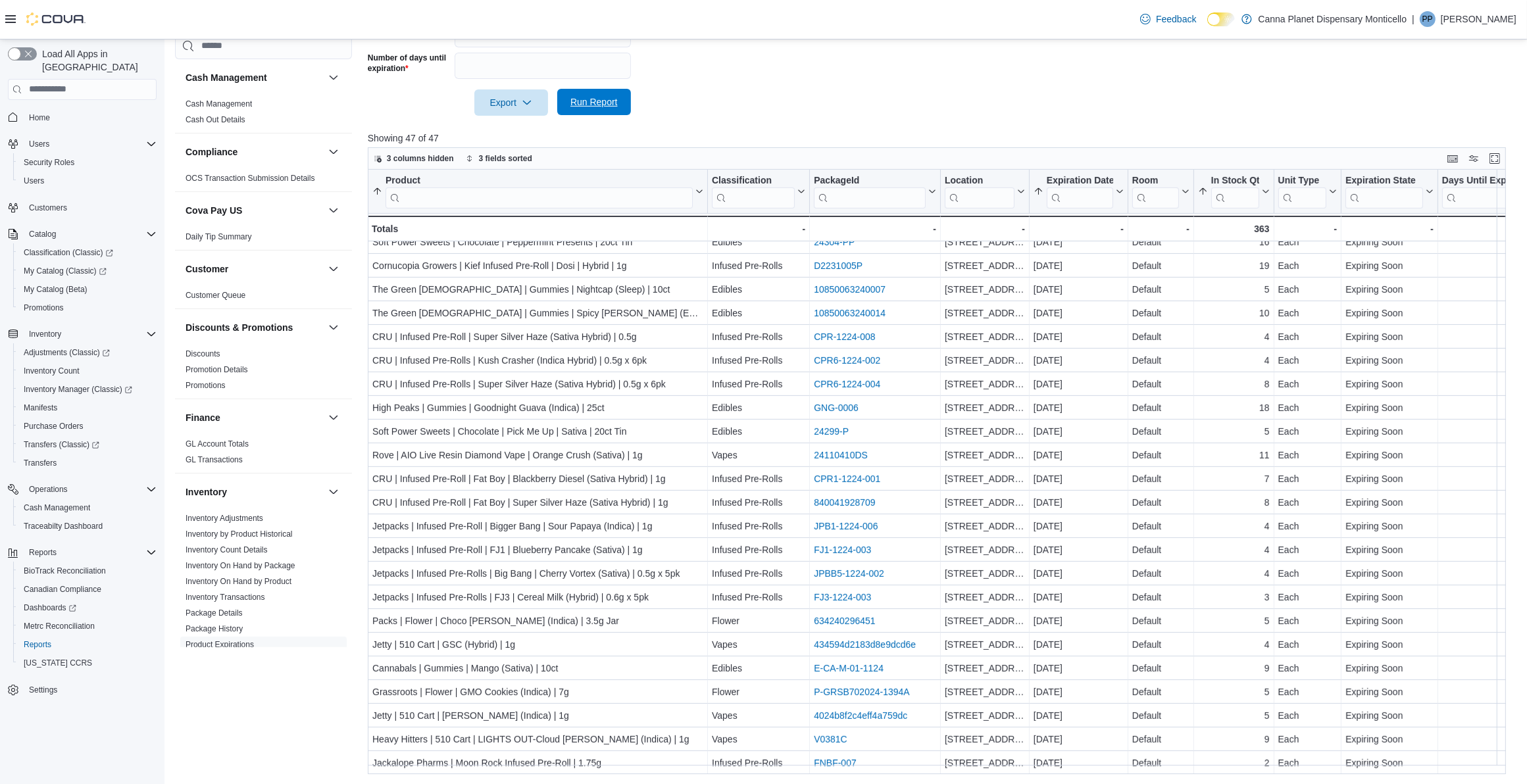
click at [610, 92] on span "Run Report" at bounding box center [594, 101] width 58 height 26
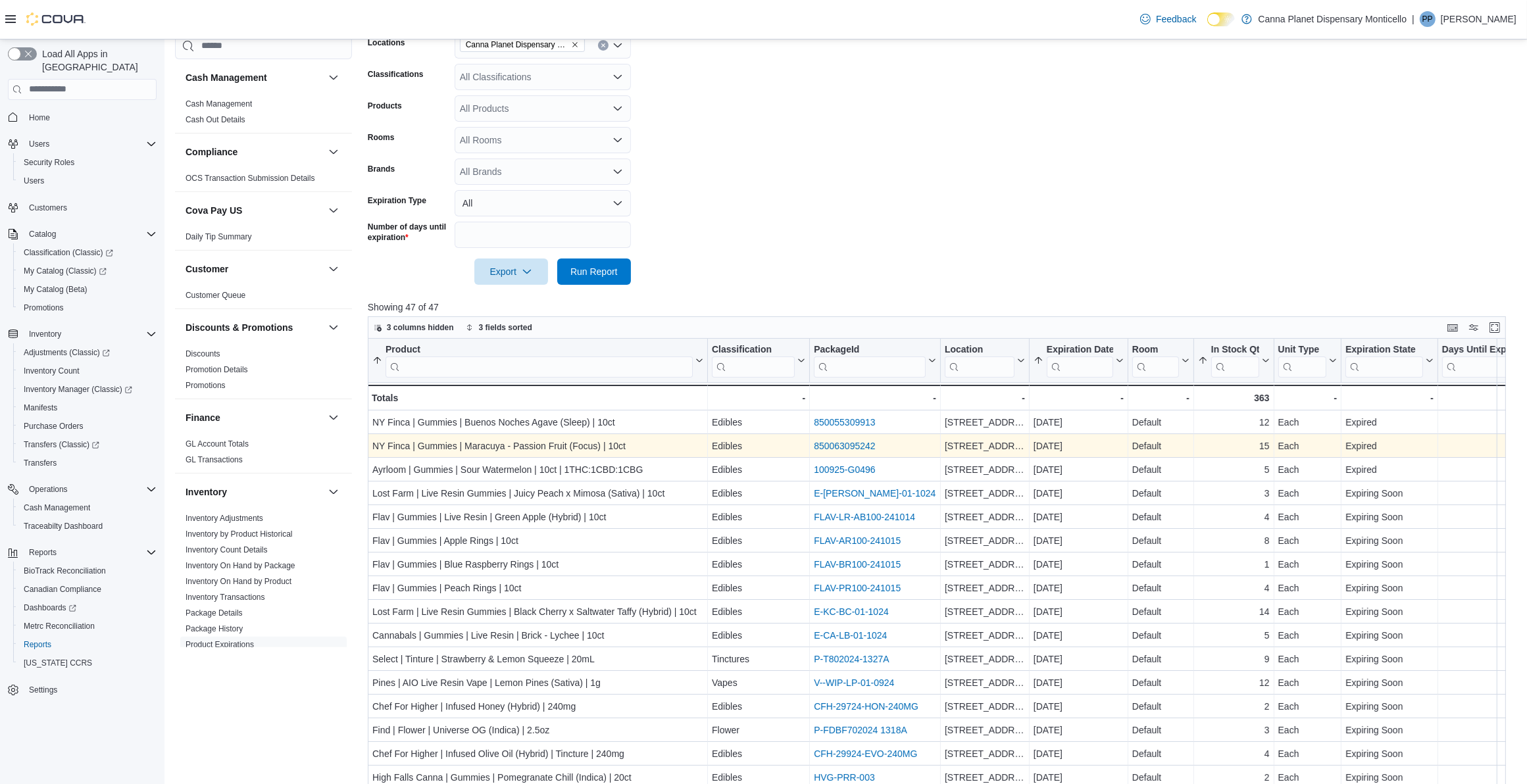
scroll to position [380, 0]
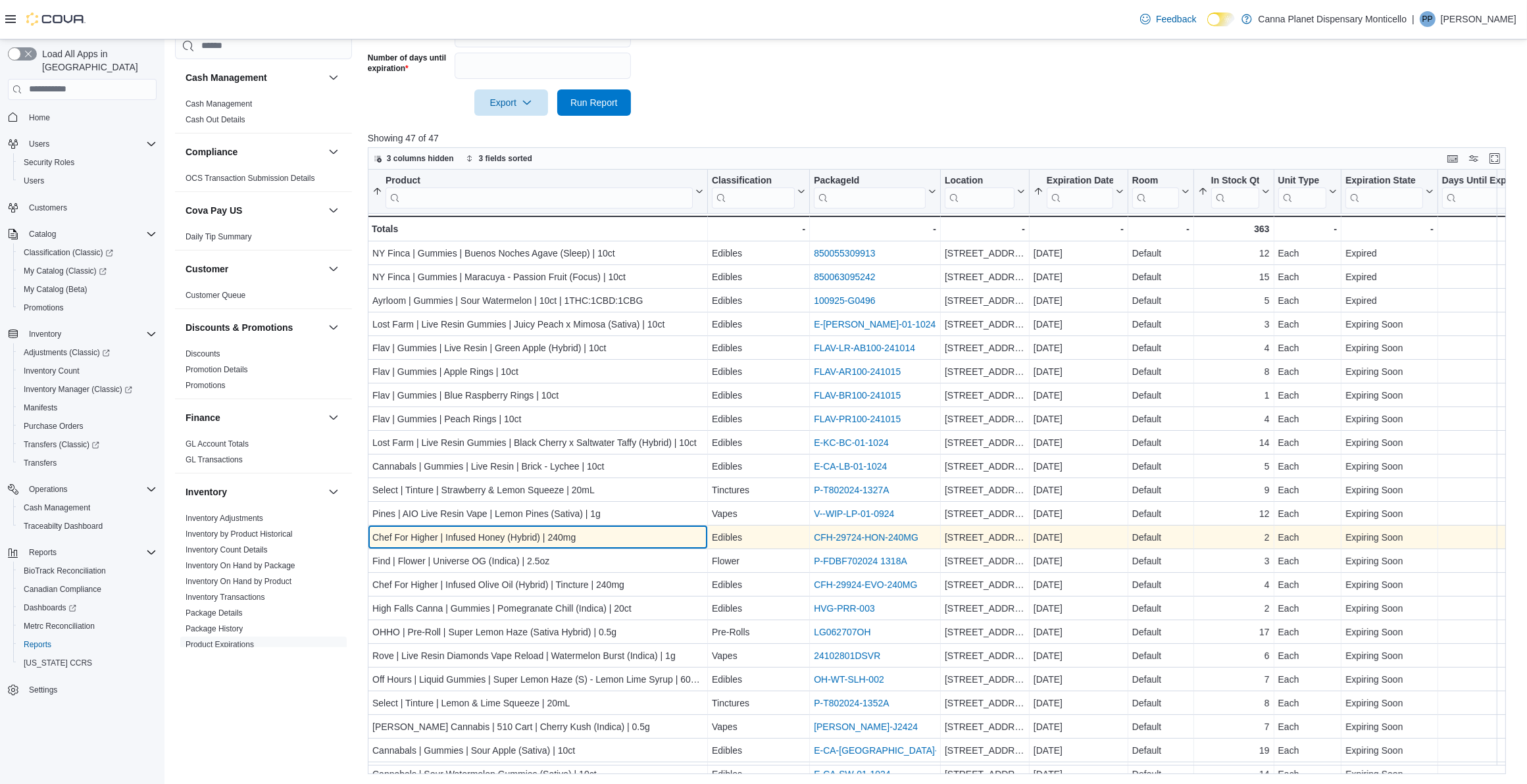
click at [510, 537] on div "Chef For Higher | Infused Honey (Hybrid) | 240mg" at bounding box center [538, 537] width 331 height 15
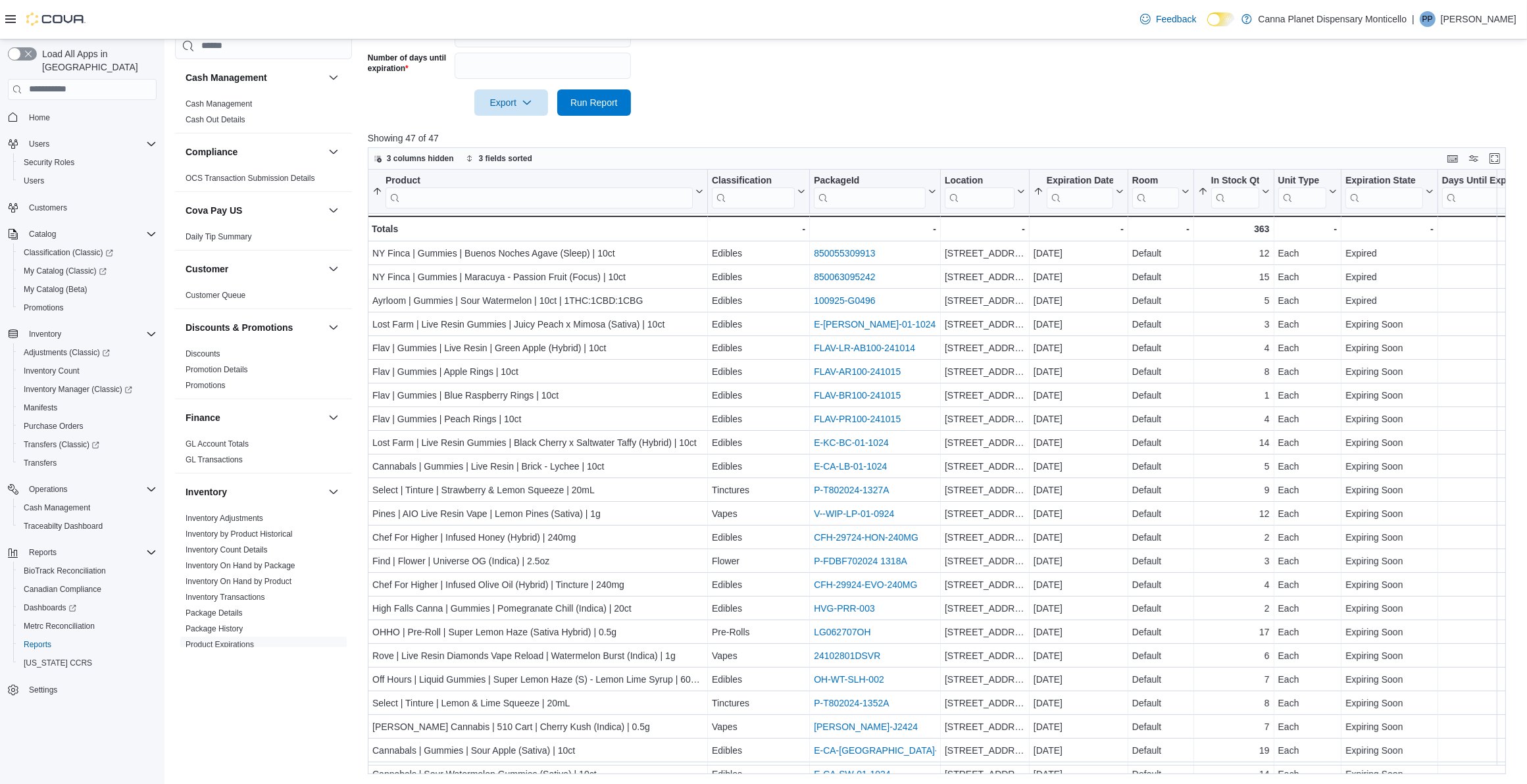
click at [925, 115] on div at bounding box center [942, 123] width 1150 height 15
click at [37, 113] on span "Home" at bounding box center [39, 117] width 21 height 11
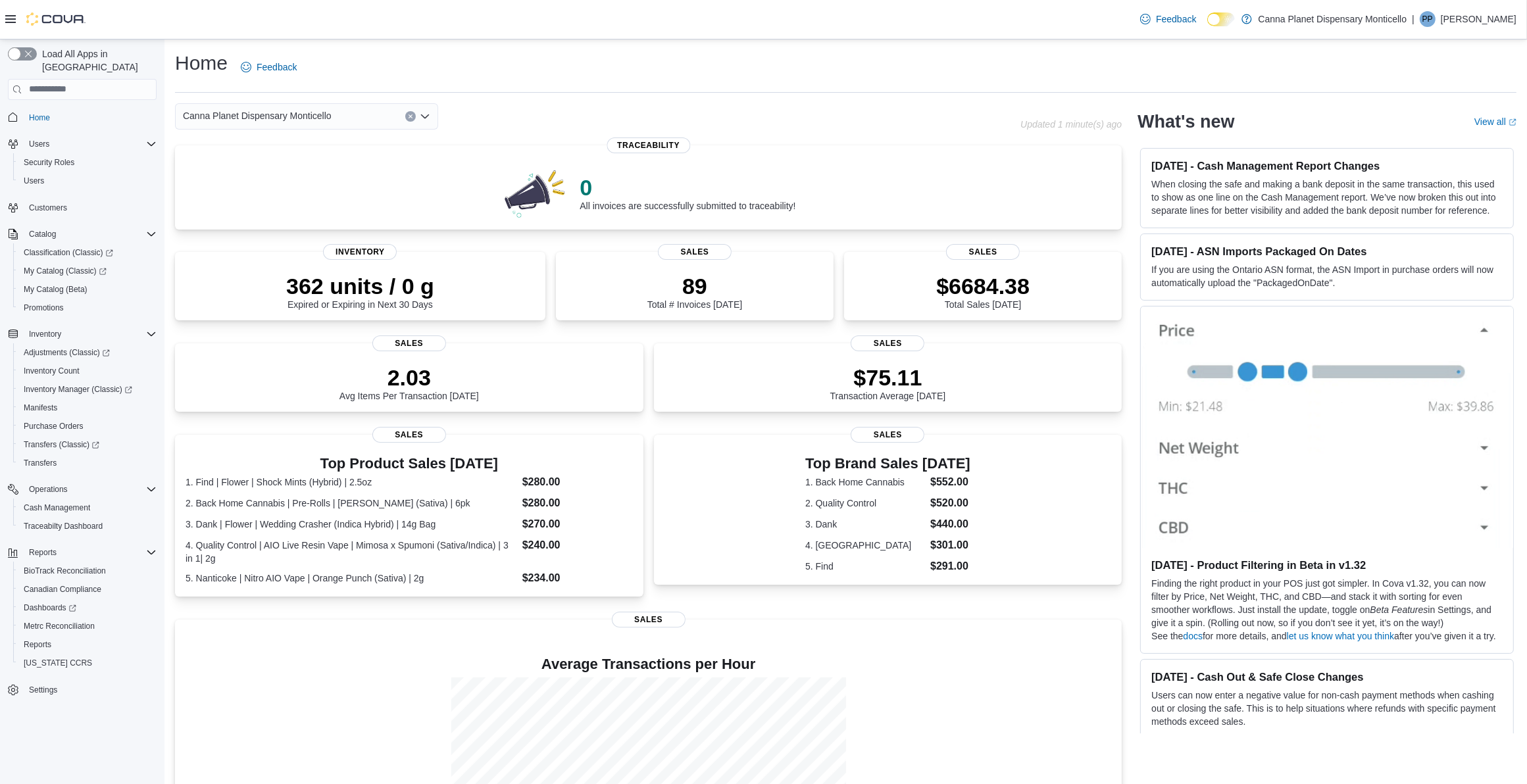
click at [456, 107] on div "Canna Planet Dispensary Monticello" at bounding box center [598, 115] width 846 height 26
click at [471, 115] on div "Canna Planet Dispensary Monticello" at bounding box center [598, 115] width 846 height 26
click at [442, 109] on div "Canna Planet Dispensary Monticello" at bounding box center [598, 115] width 846 height 26
drag, startPoint x: 442, startPoint y: 109, endPoint x: 436, endPoint y: 87, distance: 22.8
click at [436, 87] on div "Home Feedback" at bounding box center [846, 71] width 1341 height 42
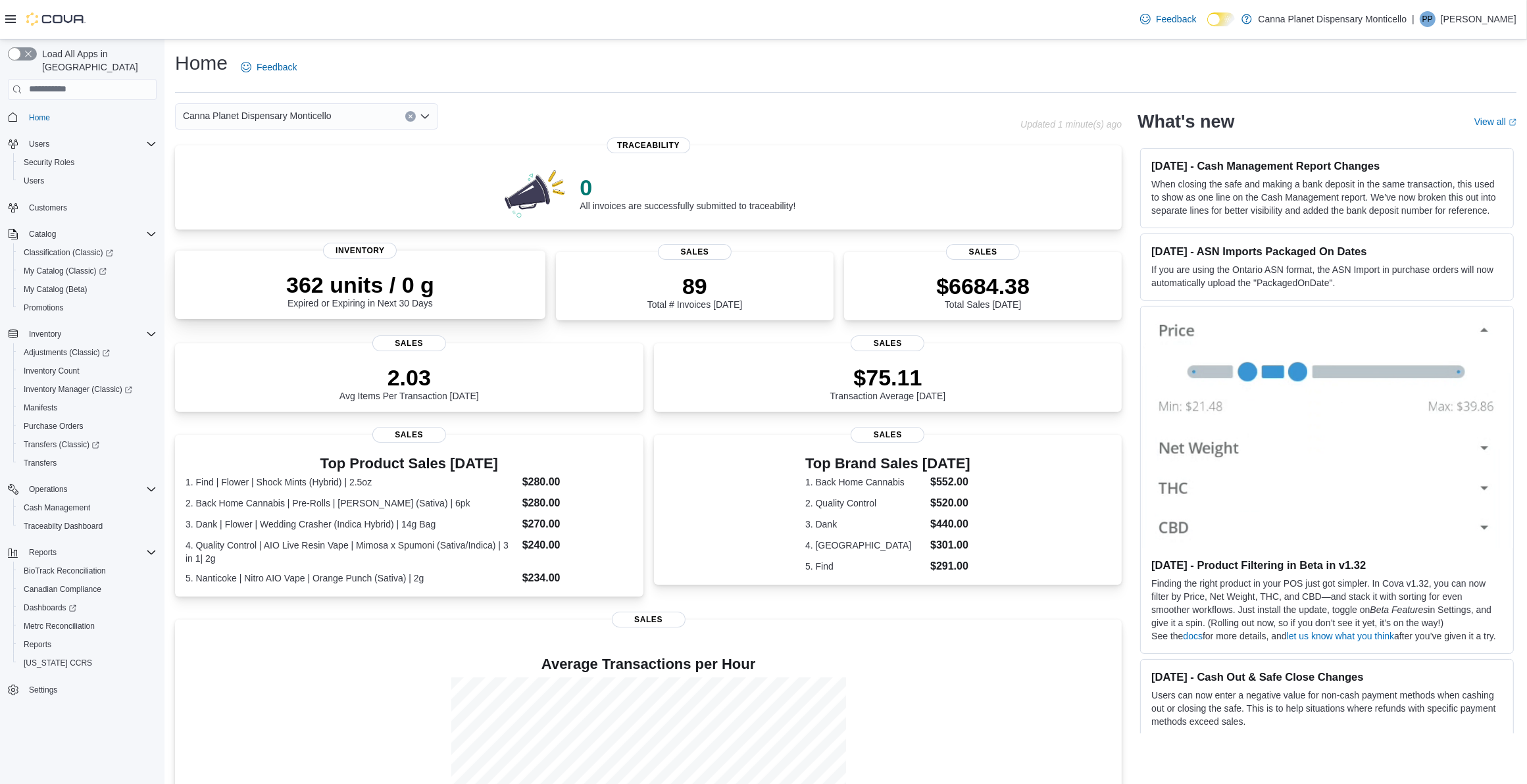
click at [419, 277] on p "362 units / 0 g" at bounding box center [360, 284] width 148 height 26
